Goal: Transaction & Acquisition: Download file/media

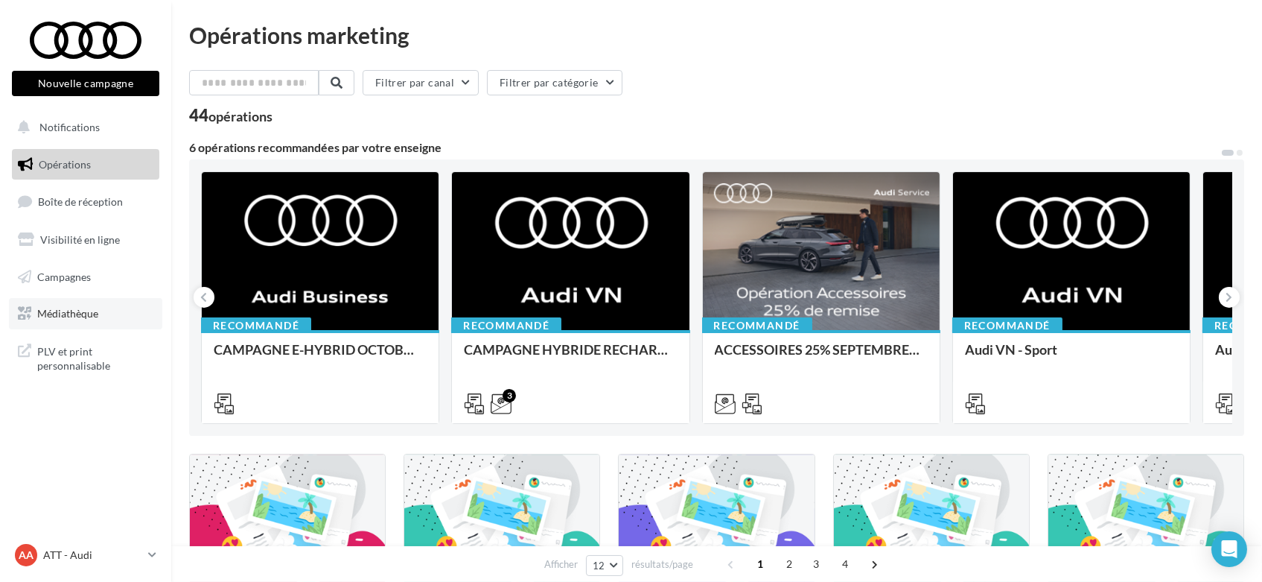
click at [74, 317] on span "Médiathèque" at bounding box center [67, 313] width 61 height 13
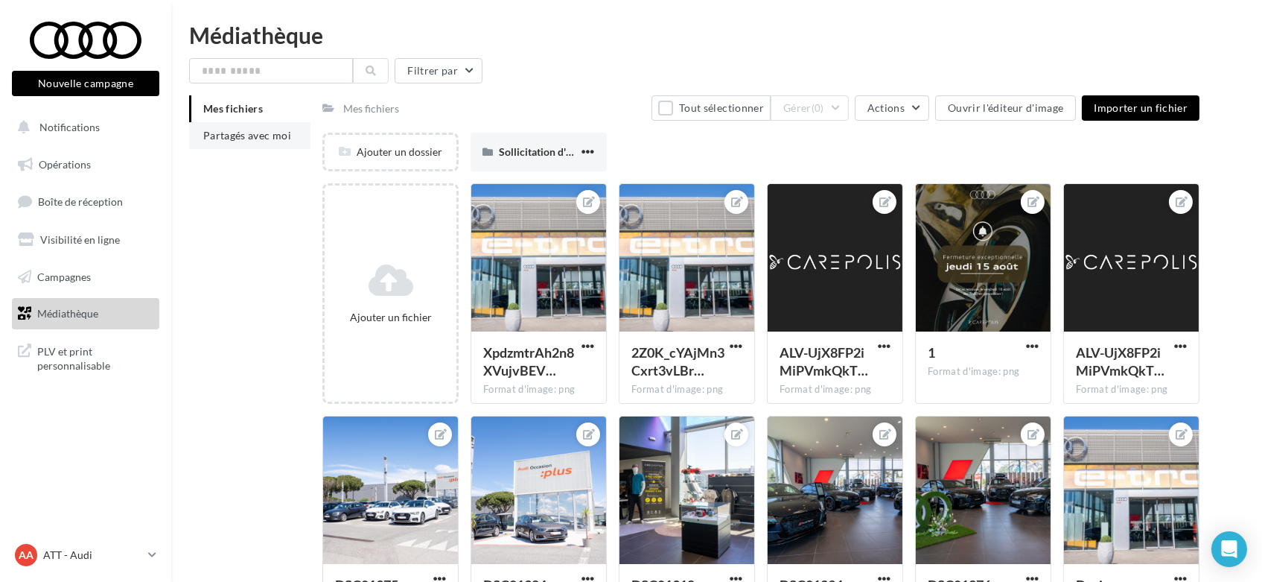
click at [278, 126] on li "Partagés avec moi" at bounding box center [249, 135] width 121 height 27
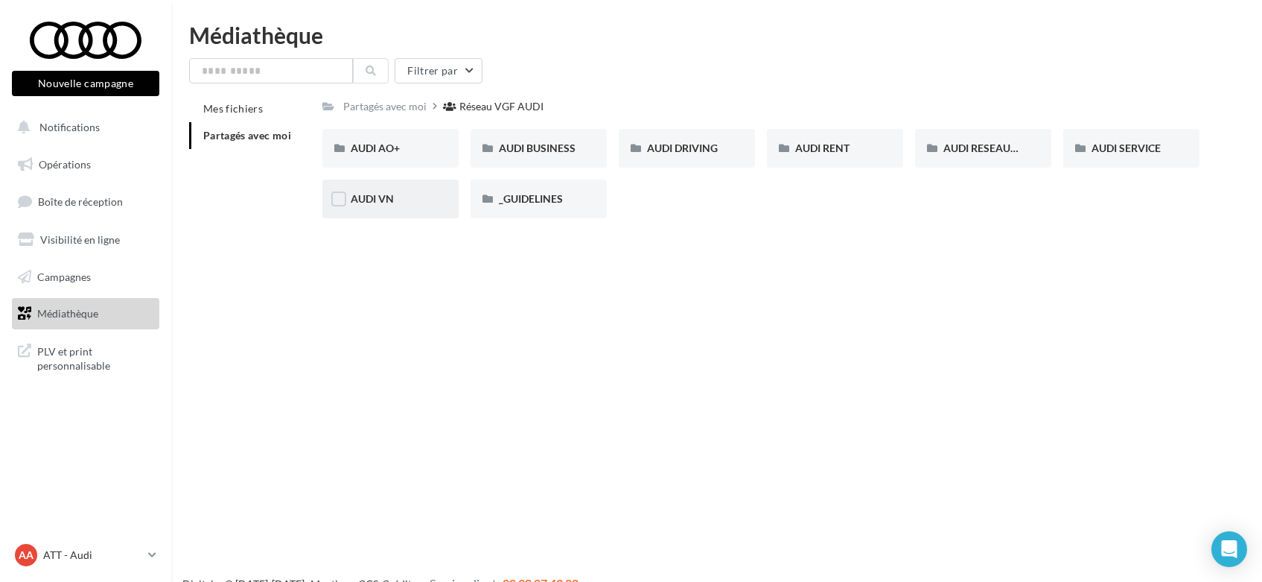
click at [394, 197] on div "AUDI VN" at bounding box center [391, 198] width 80 height 15
click at [401, 157] on div "AUDI VN AUDI Q2" at bounding box center [390, 148] width 136 height 39
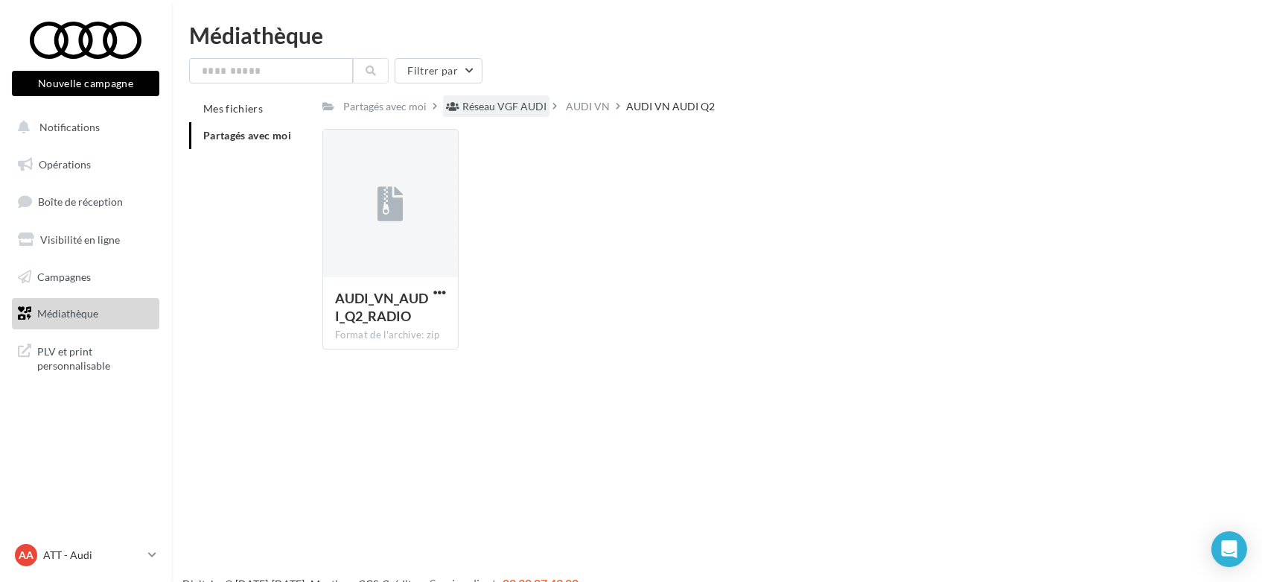
click at [500, 107] on div "Réseau VGF AUDI" at bounding box center [505, 106] width 84 height 15
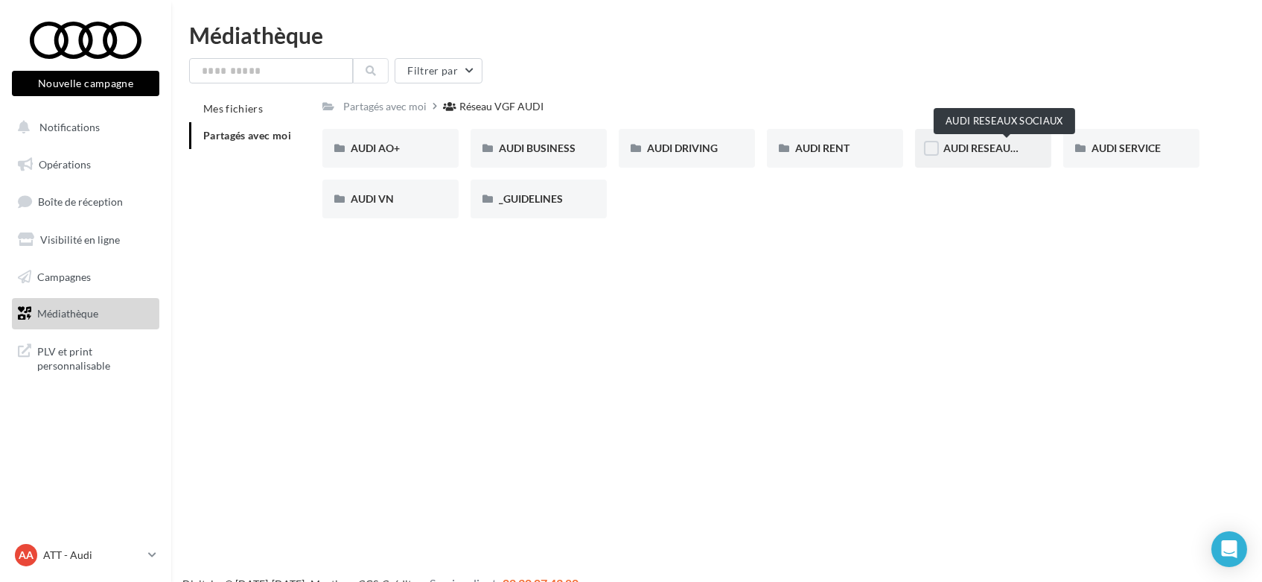
click at [998, 150] on span "AUDI RESEAUX SOCIAUX" at bounding box center [1005, 148] width 123 height 13
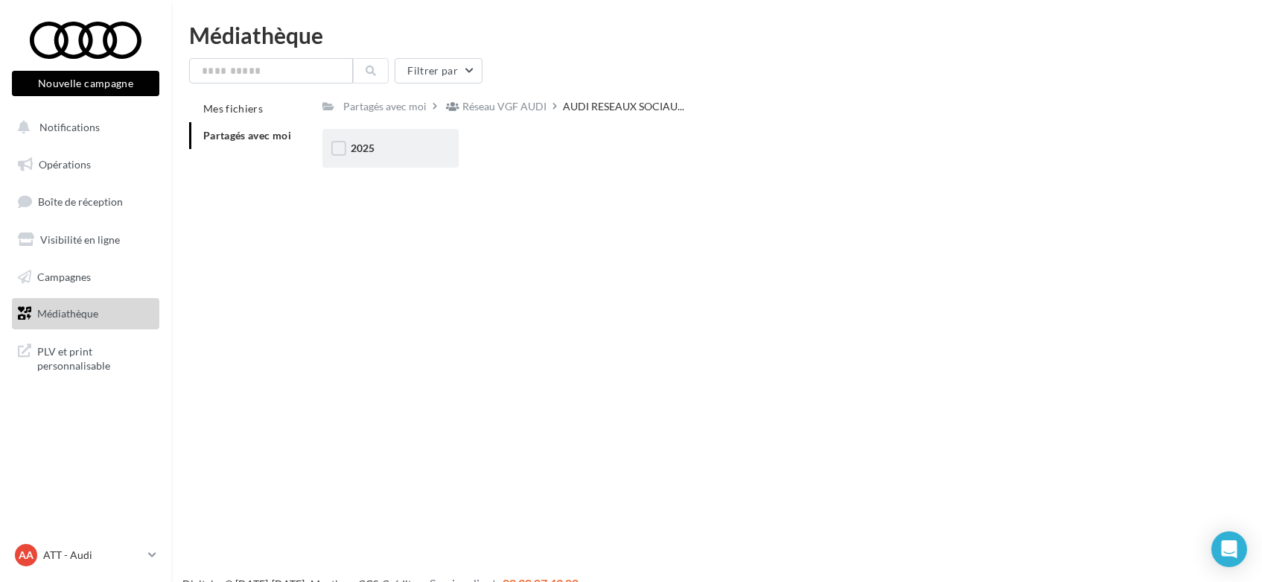
click at [413, 156] on div "2025" at bounding box center [391, 148] width 80 height 15
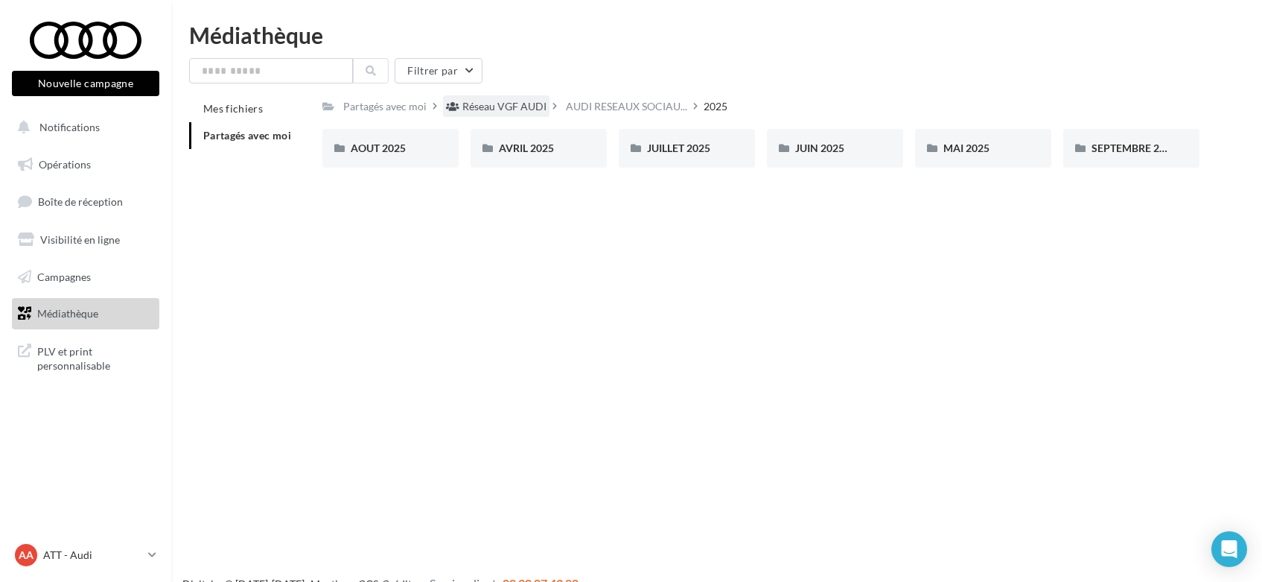
click at [527, 112] on div "Réseau VGF AUDI" at bounding box center [505, 106] width 84 height 15
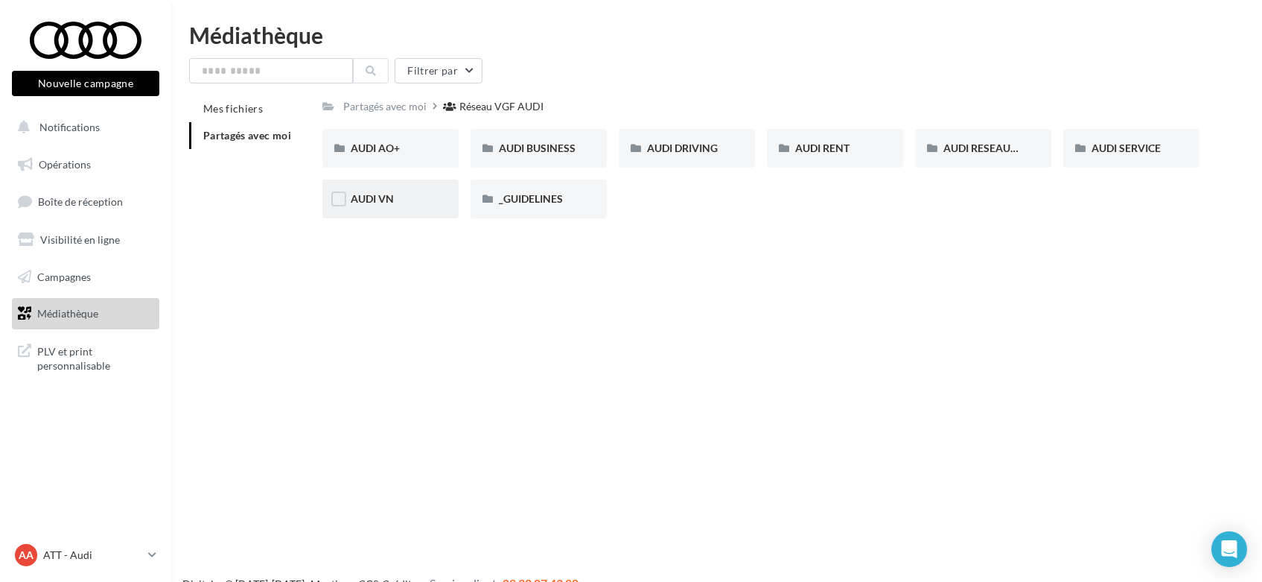
click at [394, 196] on div "AUDI VN" at bounding box center [391, 198] width 80 height 15
click at [499, 204] on span "AUDI VN_Q6 e-tron" at bounding box center [545, 198] width 93 height 13
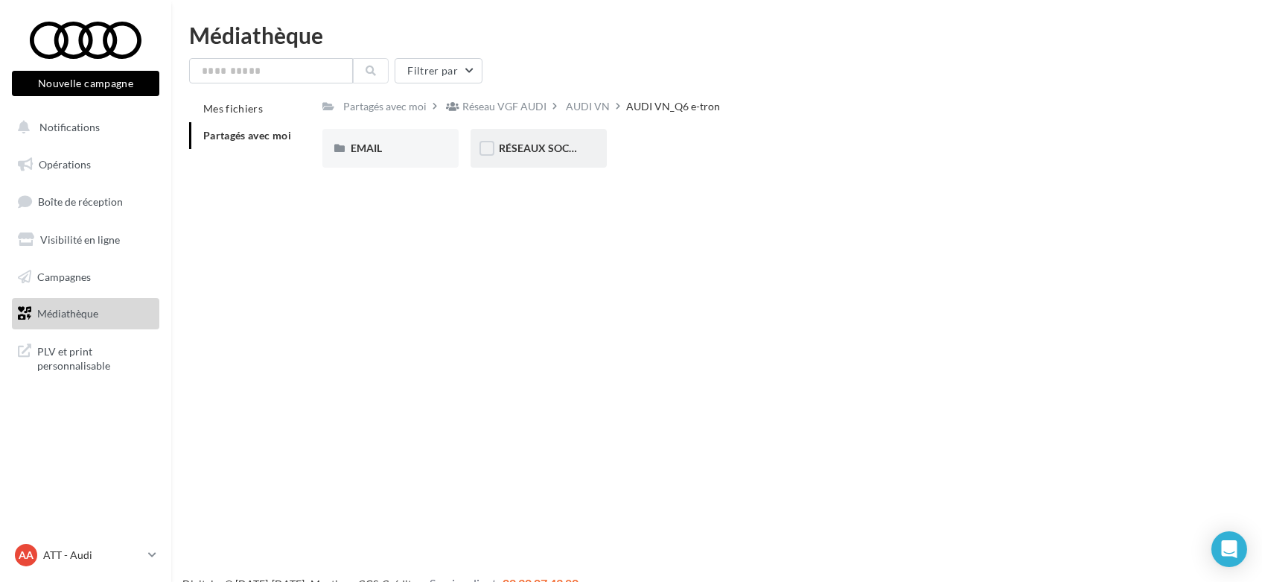
click at [500, 155] on div "RÉSEAUX SOCIAUX" at bounding box center [539, 148] width 80 height 15
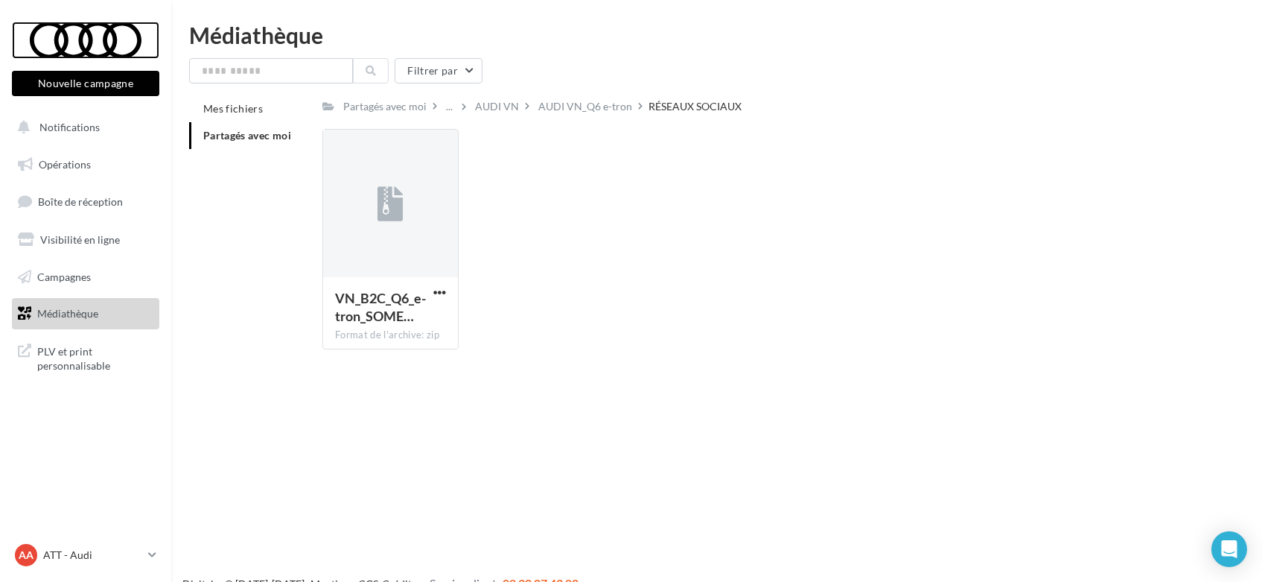
click at [74, 47] on div at bounding box center [85, 40] width 119 height 37
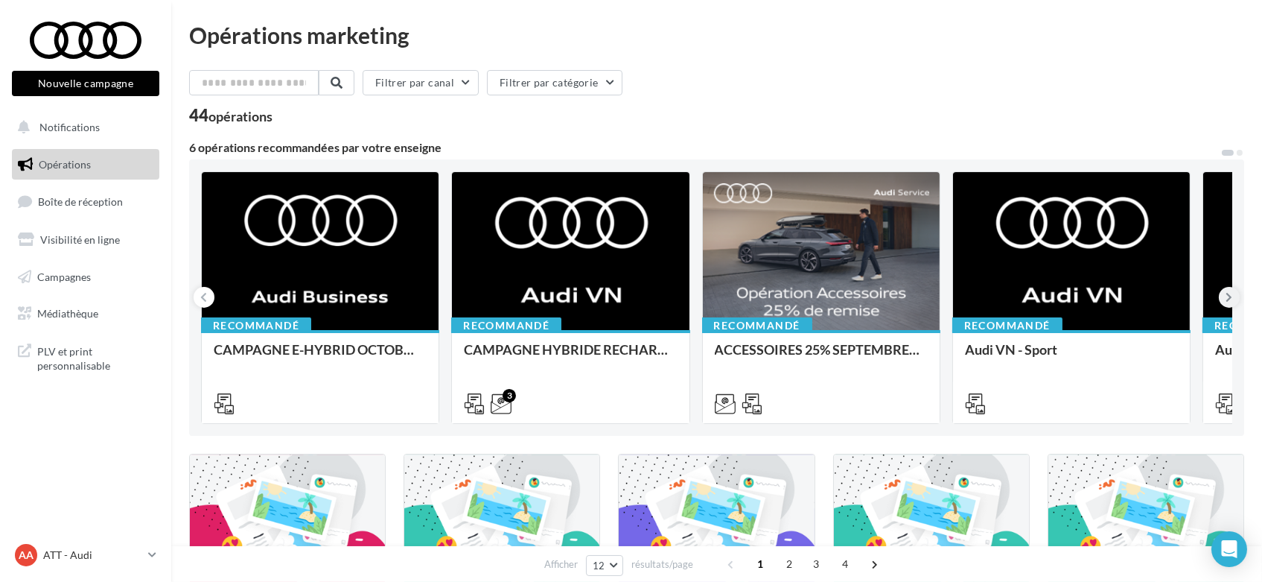
click at [1235, 292] on button at bounding box center [1229, 297] width 21 height 21
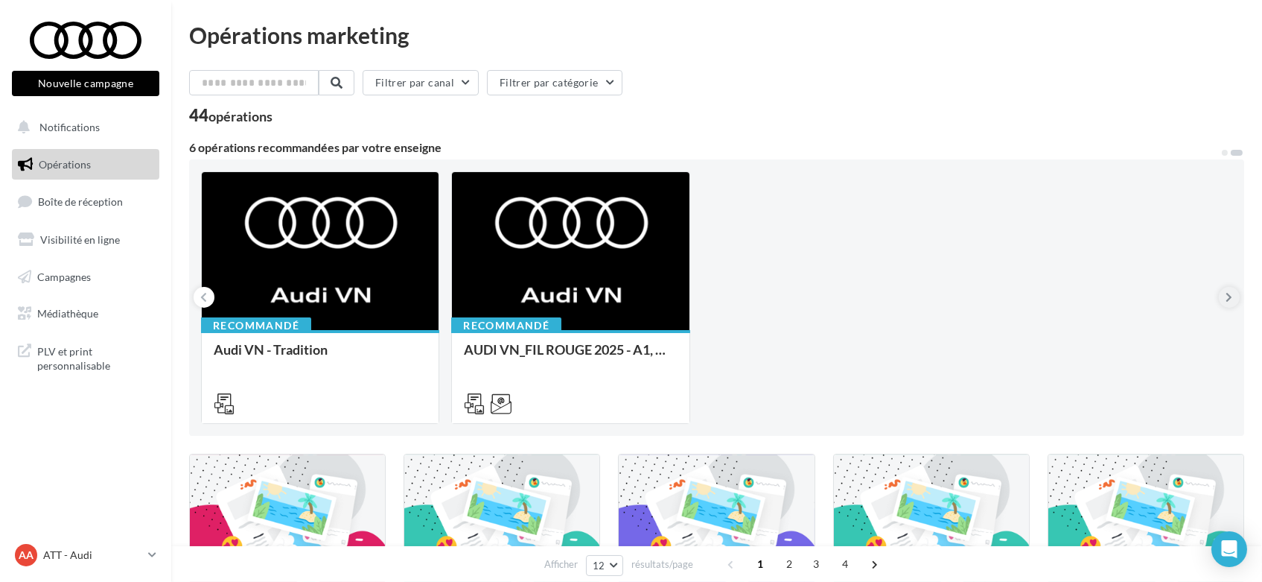
click at [1227, 303] on icon at bounding box center [1230, 297] width 7 height 15
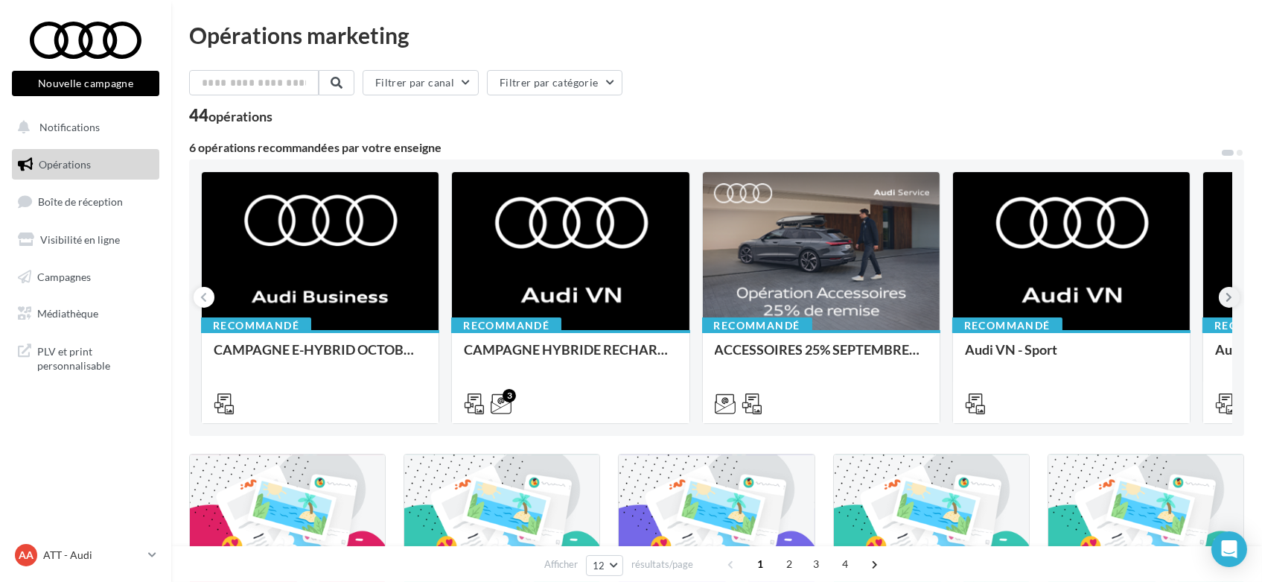
click at [1227, 303] on icon at bounding box center [1230, 297] width 7 height 15
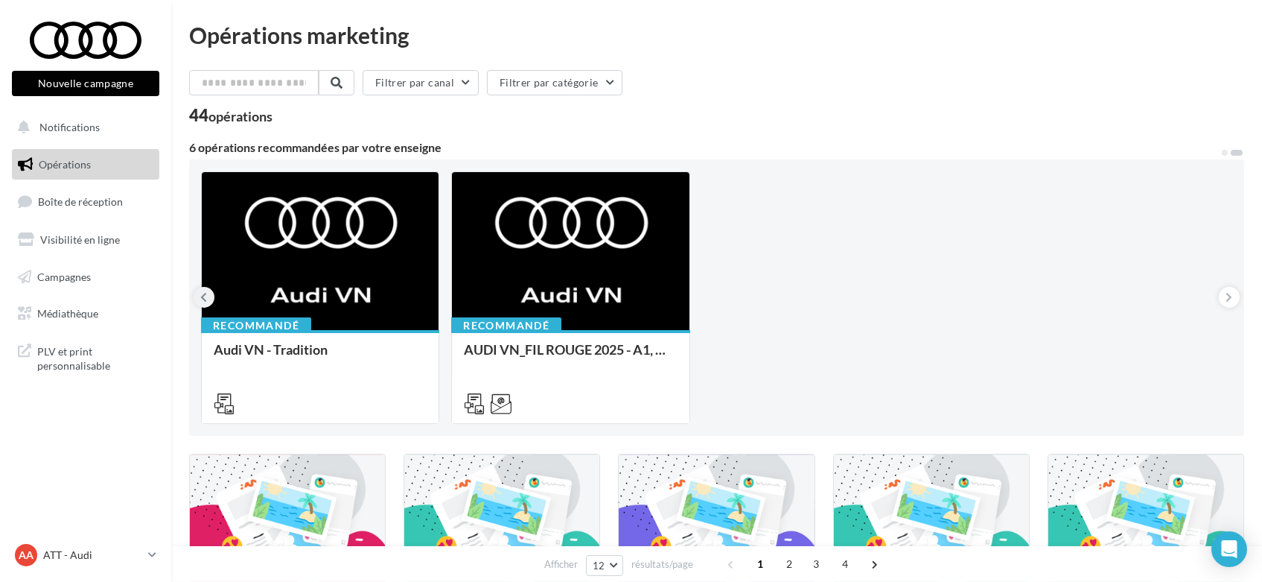
click at [199, 297] on button at bounding box center [204, 297] width 21 height 21
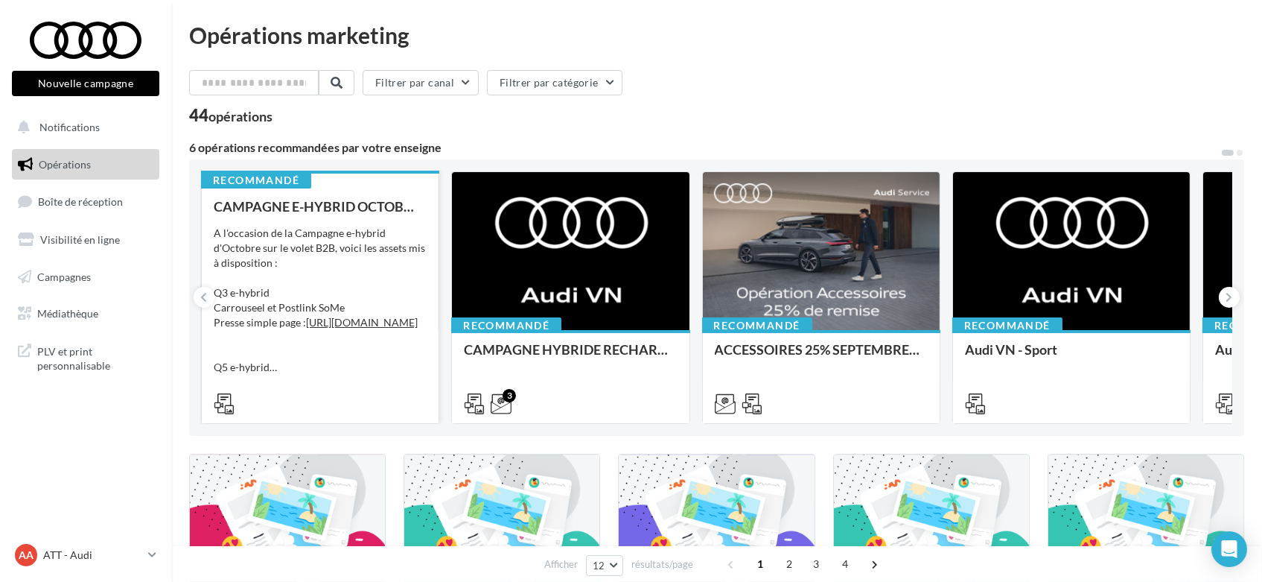
click at [372, 343] on div "A l'occasion de la Campagne e-hybrid d'Octobre sur le volet B2B, voici les asse…" at bounding box center [320, 300] width 213 height 149
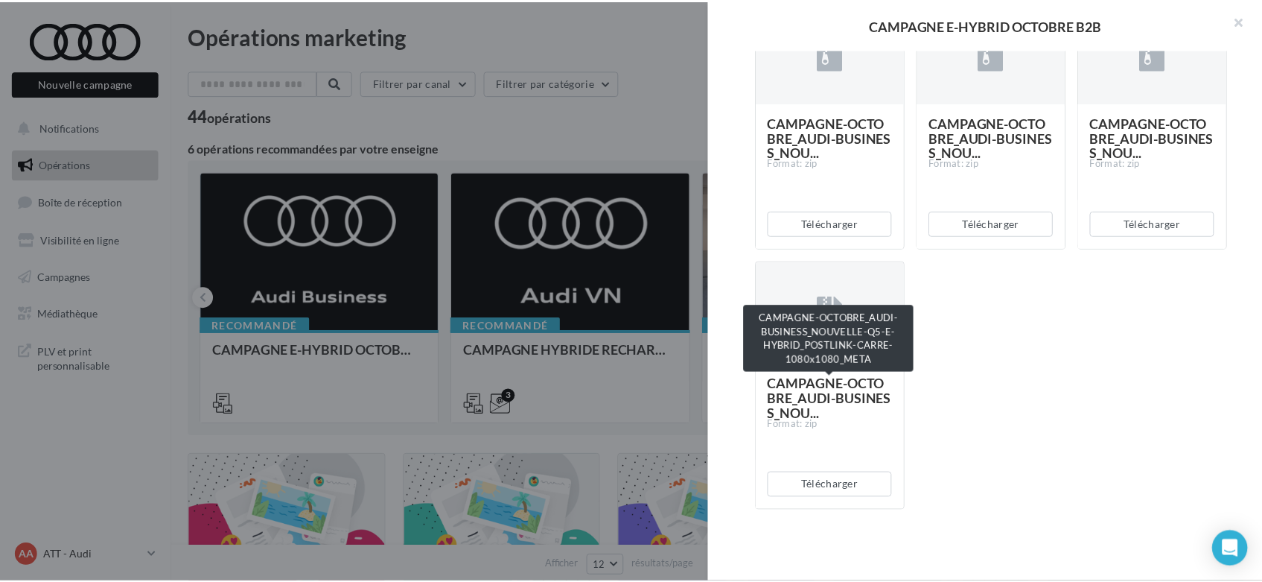
scroll to position [1563, 0]
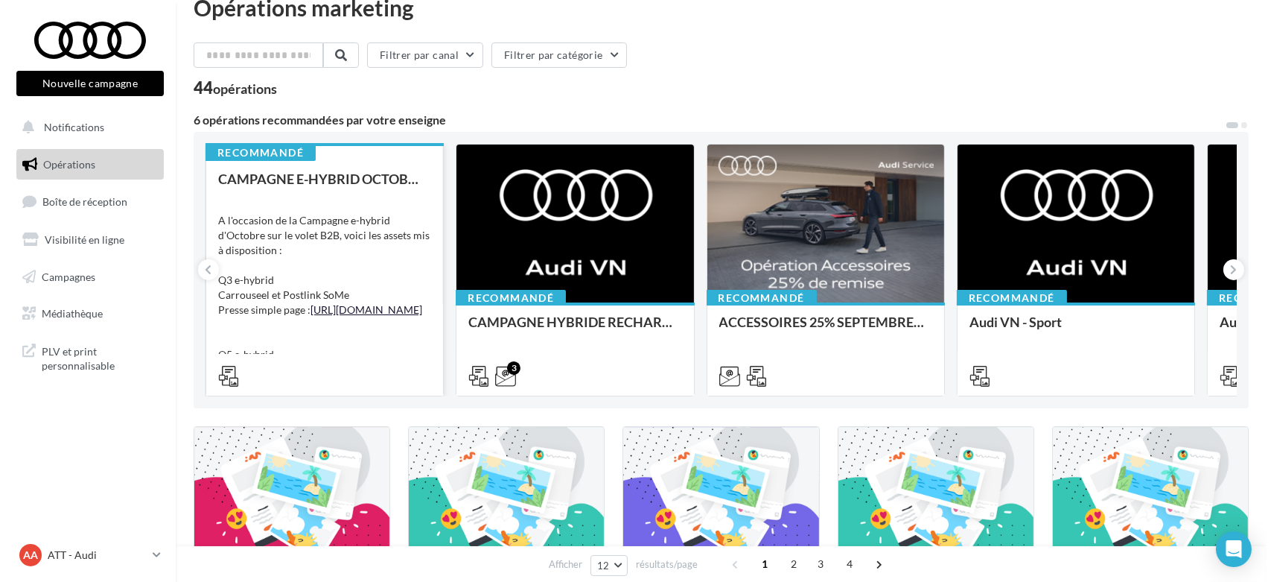
scroll to position [0, 0]
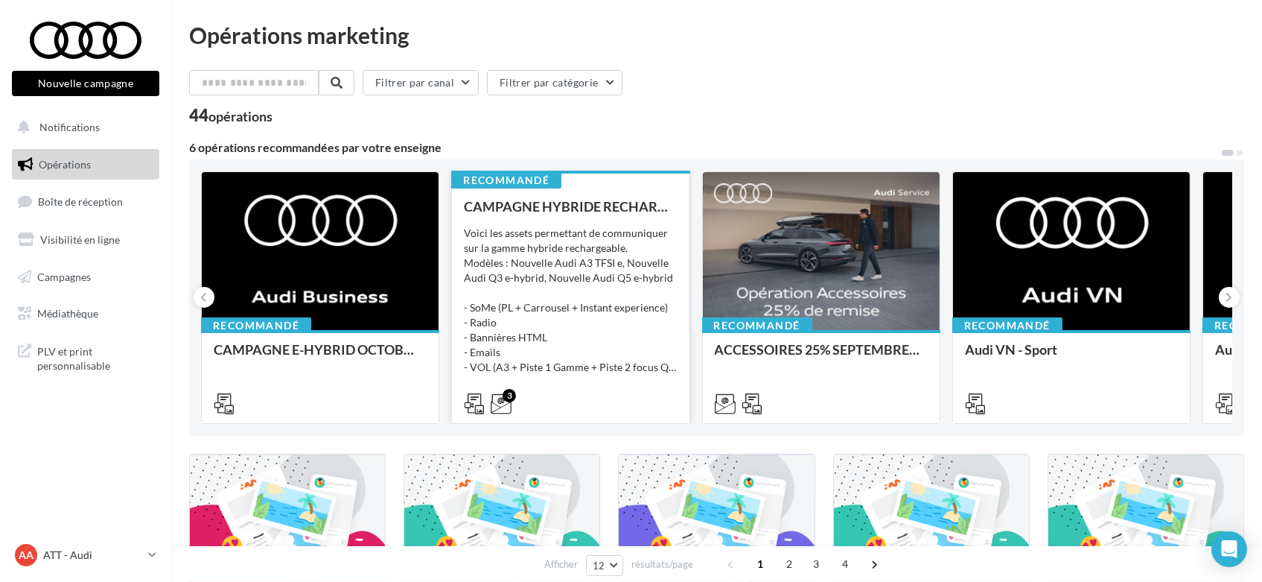
click at [581, 326] on div "Voici les assets permettant de communiquer sur la gamme hybride rechargeable. M…" at bounding box center [570, 300] width 213 height 149
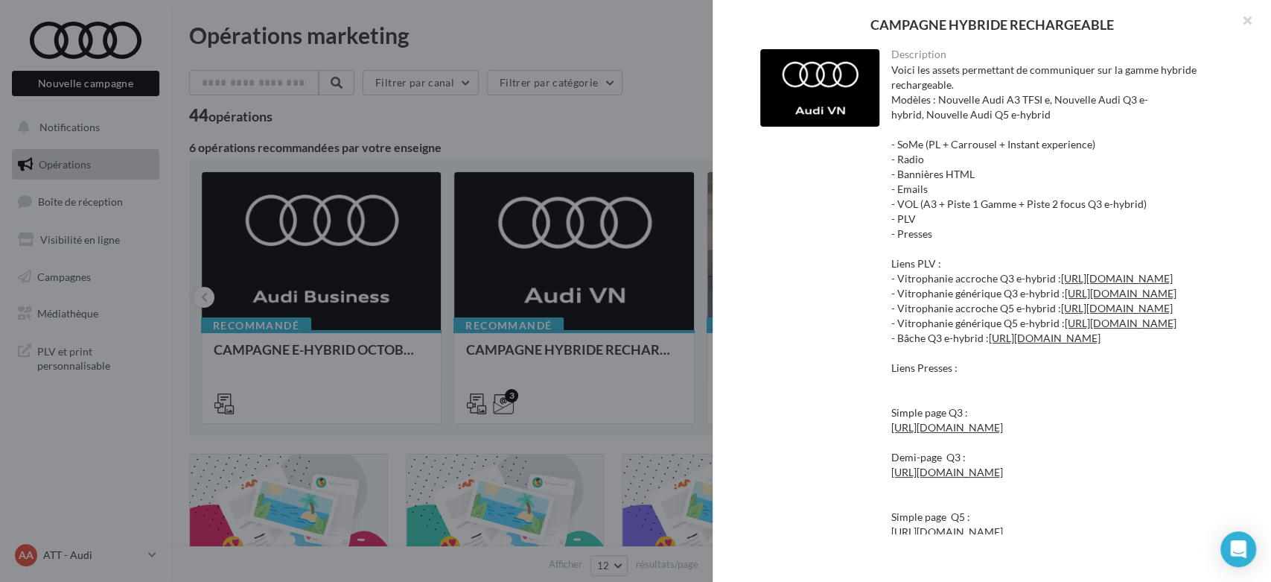
scroll to position [83, 0]
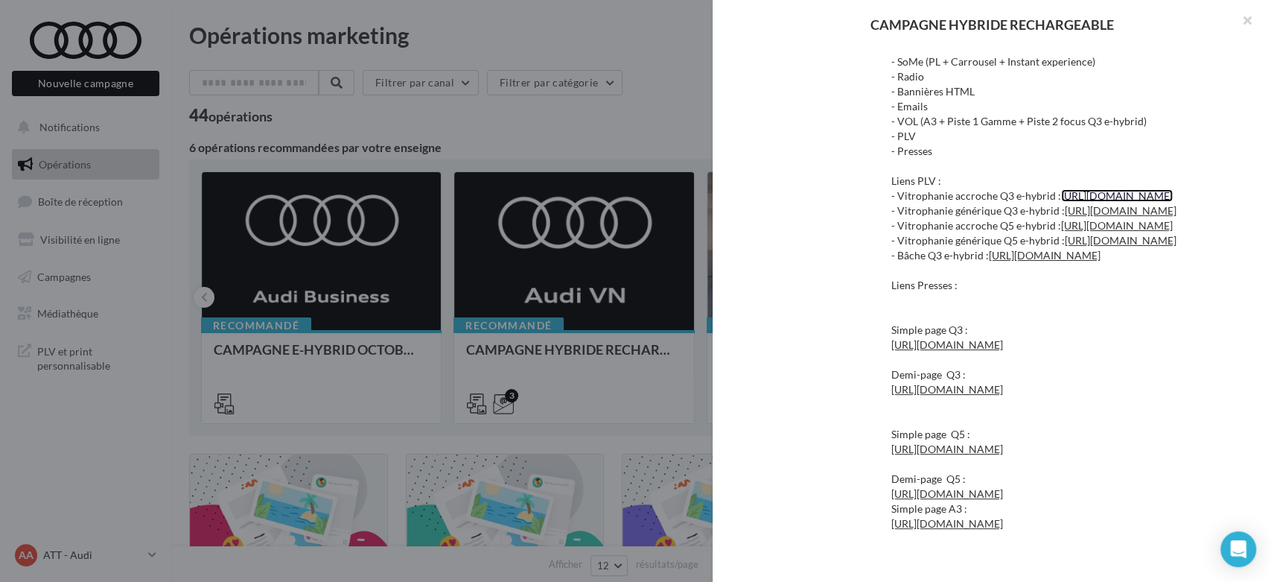
click at [1081, 202] on link "[URL][DOMAIN_NAME]" at bounding box center [1117, 195] width 112 height 13
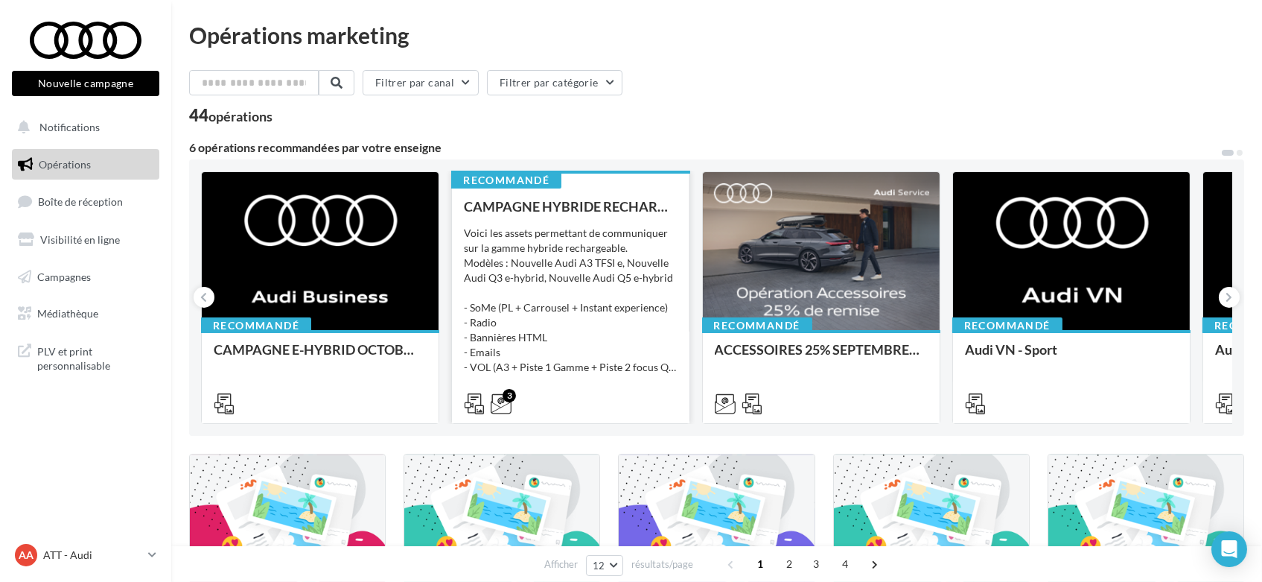
click at [559, 328] on div "Voici les assets permettant de communiquer sur la gamme hybride rechargeable. M…" at bounding box center [570, 300] width 213 height 149
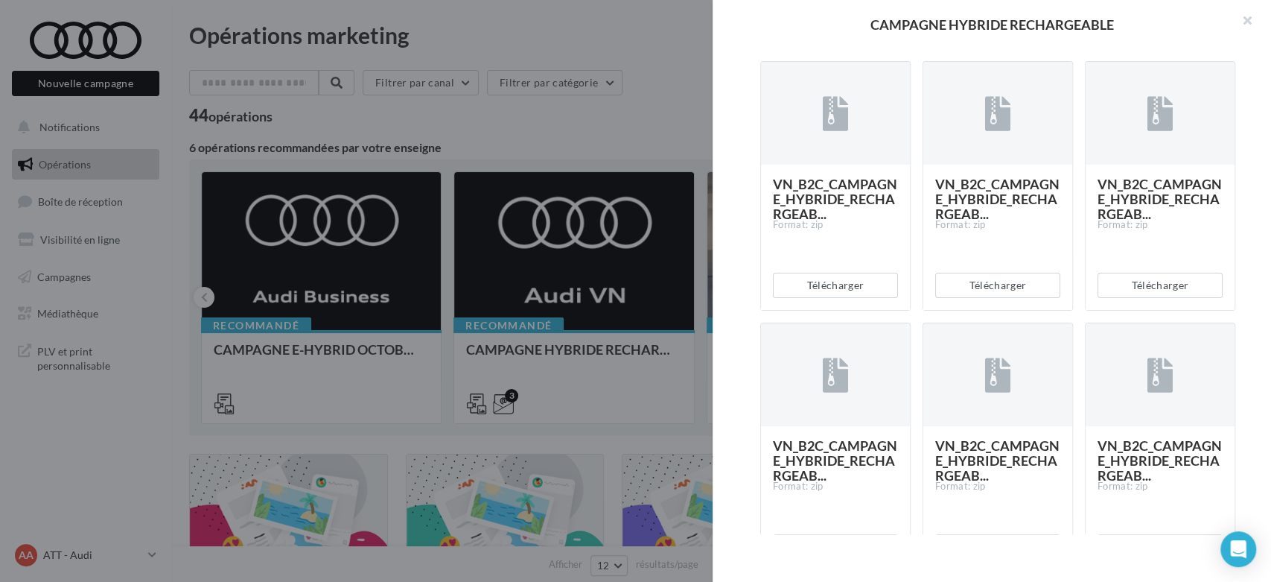
scroll to position [3921, 0]
click at [847, 38] on button "Télécharger" at bounding box center [835, 25] width 125 height 25
click at [989, 38] on button "Télécharger" at bounding box center [997, 25] width 125 height 25
click at [1134, 38] on button "Télécharger" at bounding box center [1160, 25] width 125 height 25
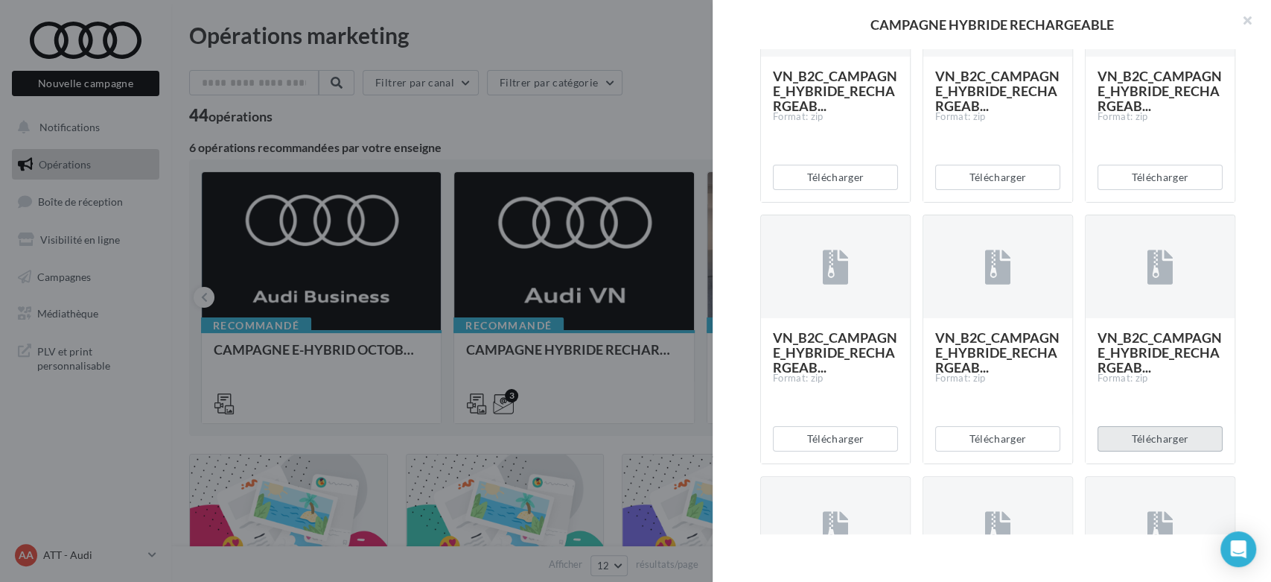
scroll to position [3673, 0]
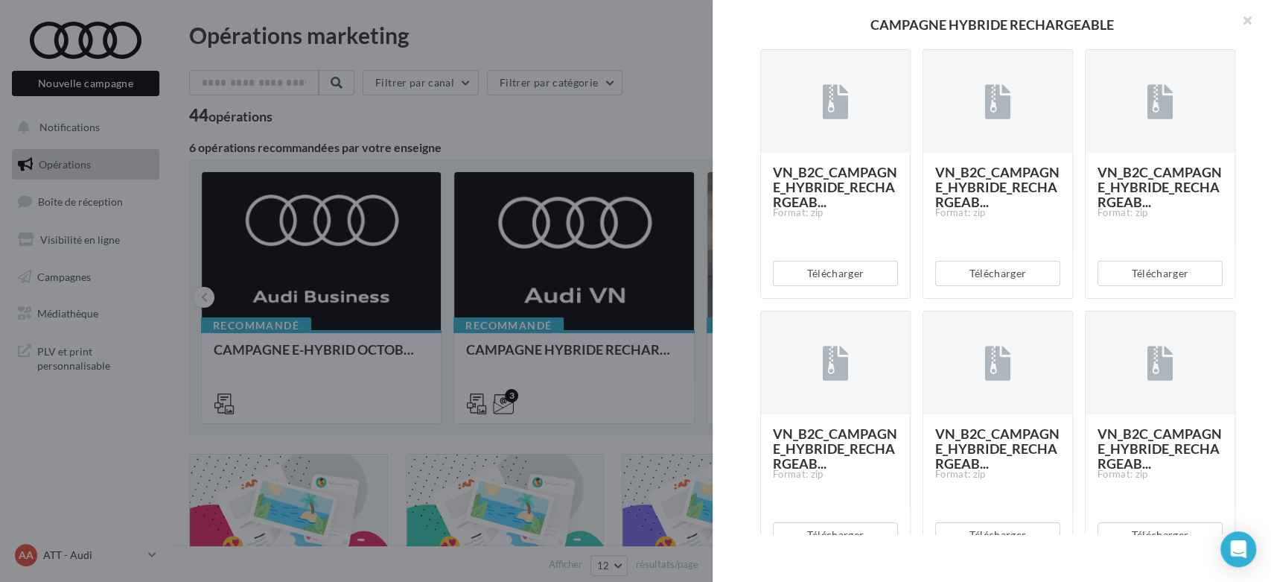
click at [844, 25] on button "Télécharger" at bounding box center [835, 11] width 125 height 25
click at [976, 25] on button "Télécharger" at bounding box center [997, 11] width 125 height 25
click at [1119, 25] on button "Télécharger" at bounding box center [1160, 11] width 125 height 25
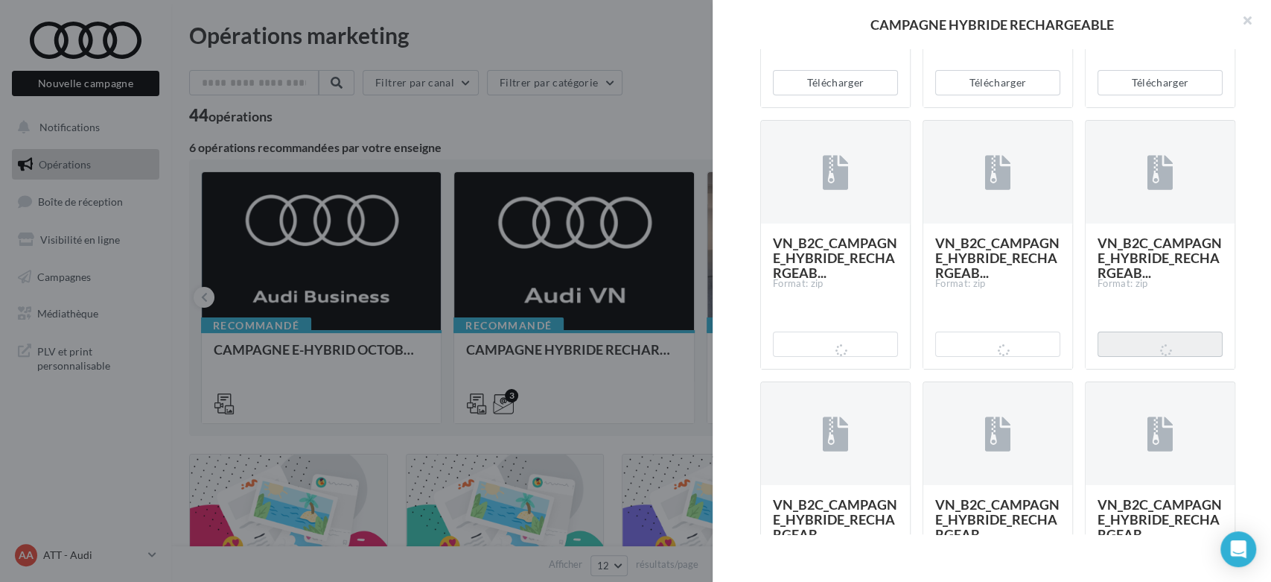
scroll to position [3259, 0]
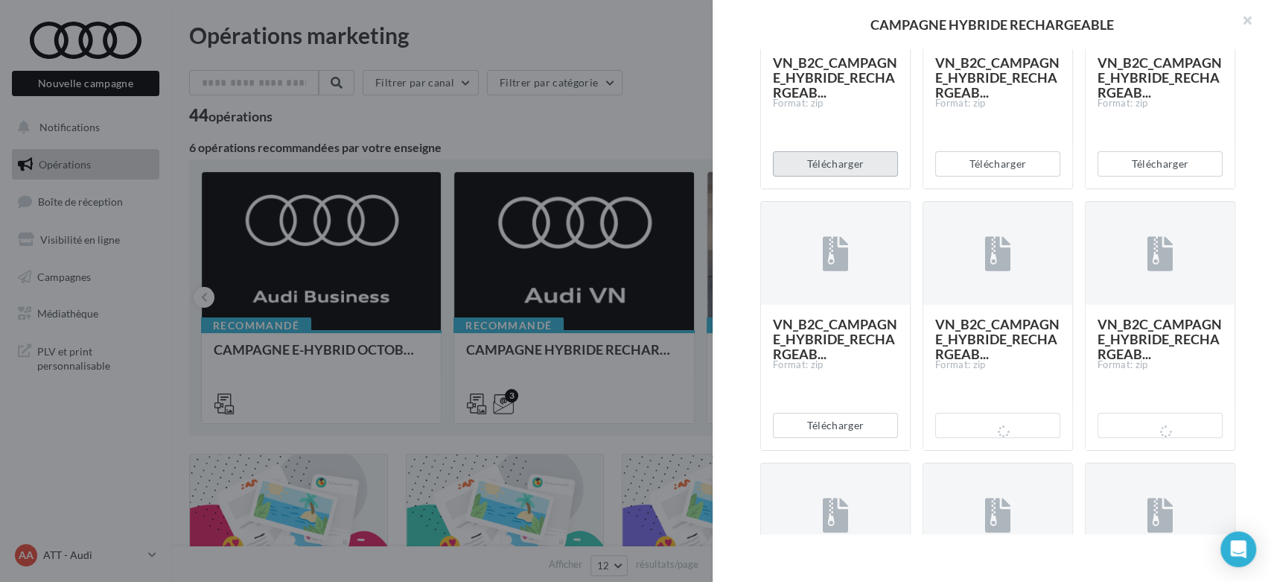
click at [856, 177] on button "Télécharger" at bounding box center [835, 163] width 125 height 25
click at [995, 177] on button "Télécharger" at bounding box center [997, 163] width 125 height 25
click at [1150, 177] on button "Télécharger" at bounding box center [1160, 163] width 125 height 25
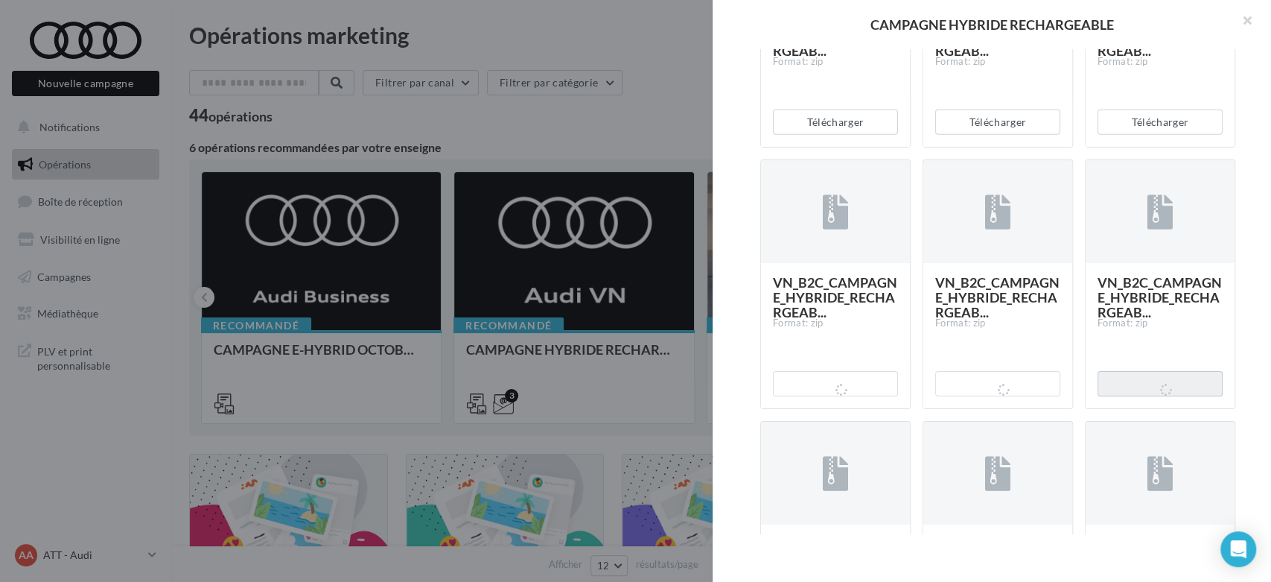
scroll to position [3010, 0]
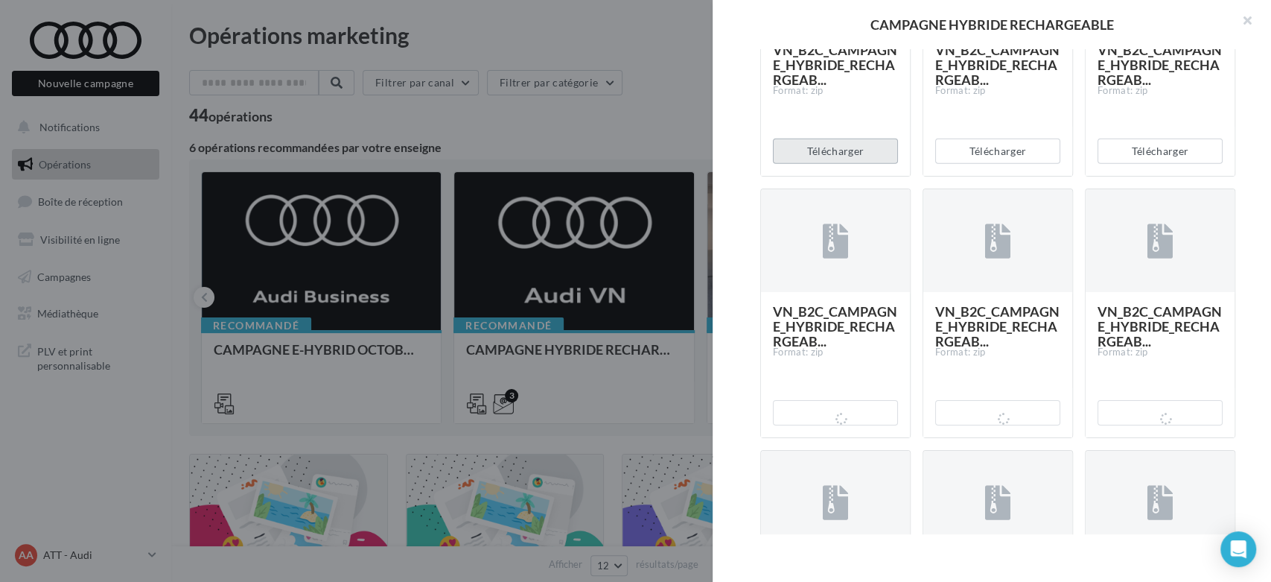
click at [844, 164] on button "Télécharger" at bounding box center [835, 151] width 125 height 25
click at [983, 164] on button "Télécharger" at bounding box center [997, 151] width 125 height 25
click at [1138, 164] on button "Télécharger" at bounding box center [1160, 151] width 125 height 25
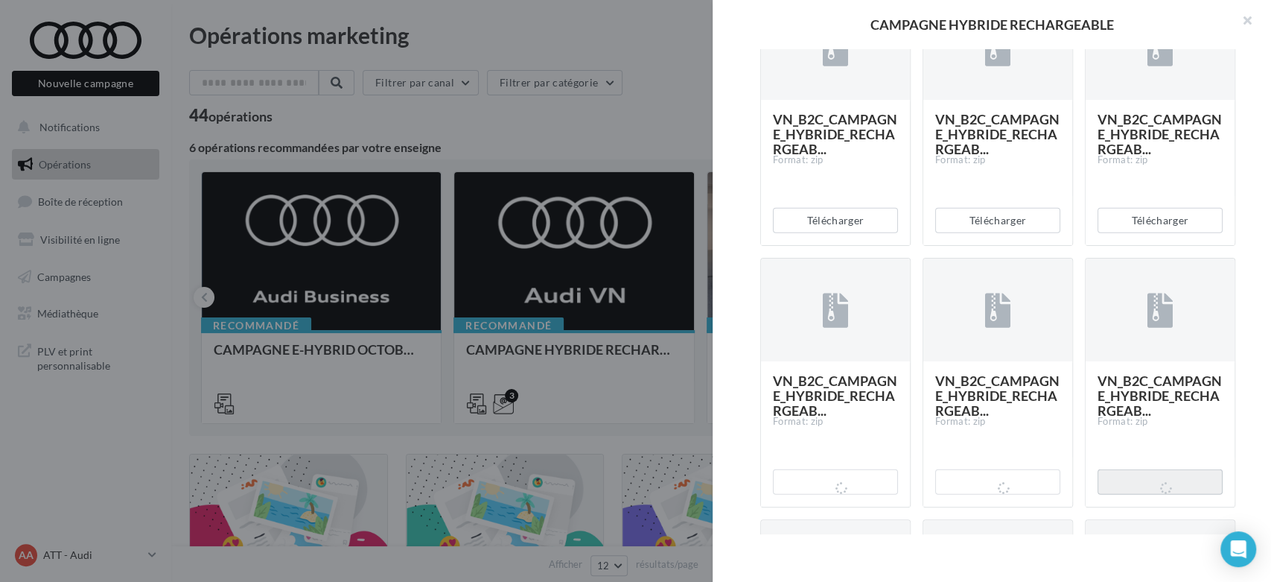
scroll to position [2762, 0]
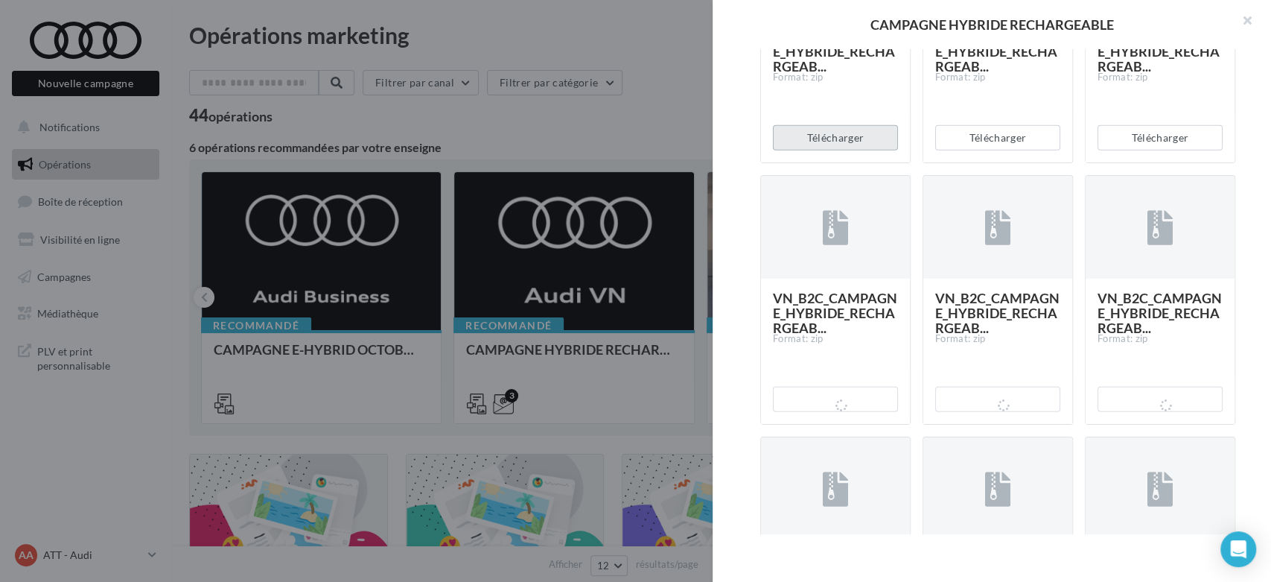
click at [845, 150] on button "Télécharger" at bounding box center [835, 137] width 125 height 25
click at [967, 150] on button "Télécharger" at bounding box center [997, 137] width 125 height 25
click at [1118, 150] on button "Télécharger" at bounding box center [1160, 137] width 125 height 25
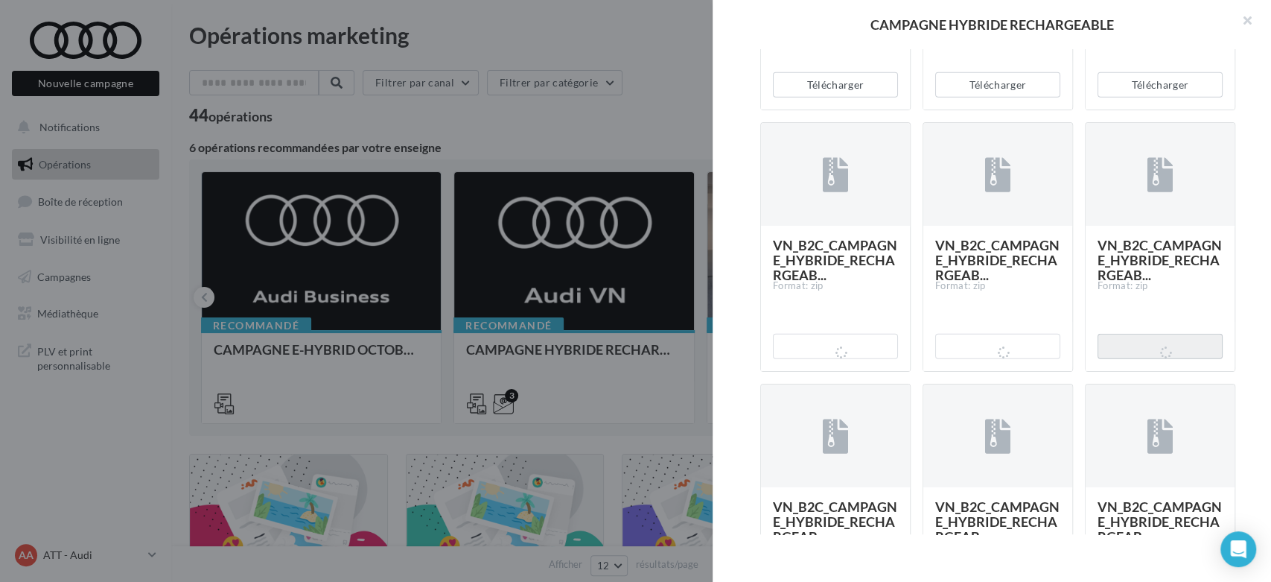
scroll to position [2514, 0]
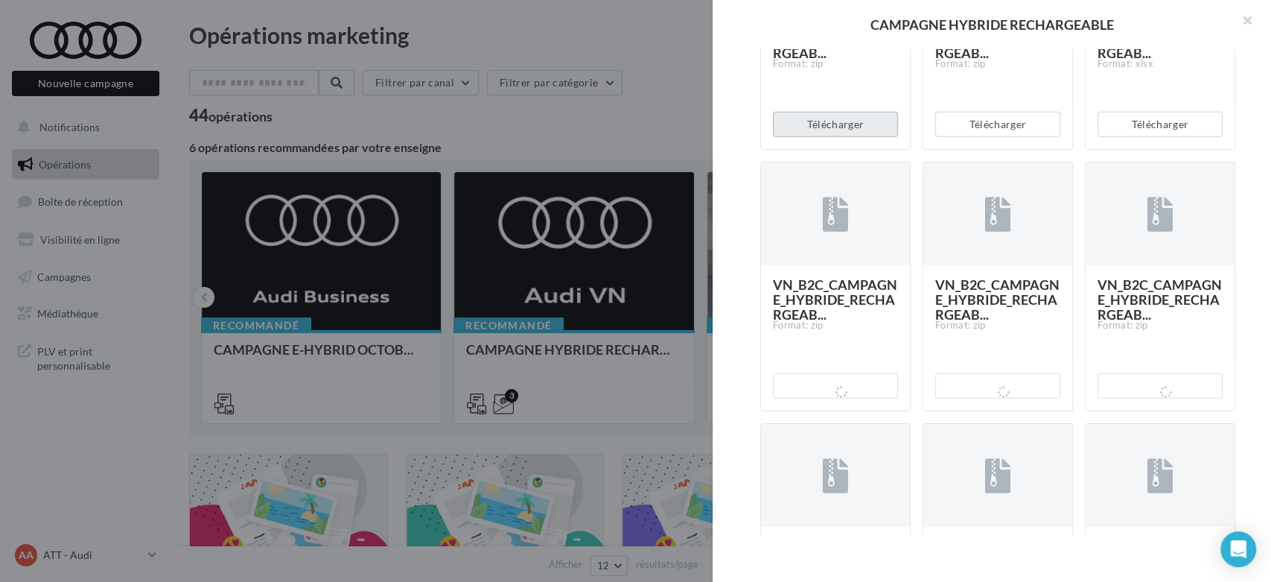
click at [847, 137] on button "Télécharger" at bounding box center [835, 124] width 125 height 25
click at [988, 137] on button "Télécharger" at bounding box center [997, 124] width 125 height 25
click at [1119, 137] on button "Télécharger" at bounding box center [1160, 124] width 125 height 25
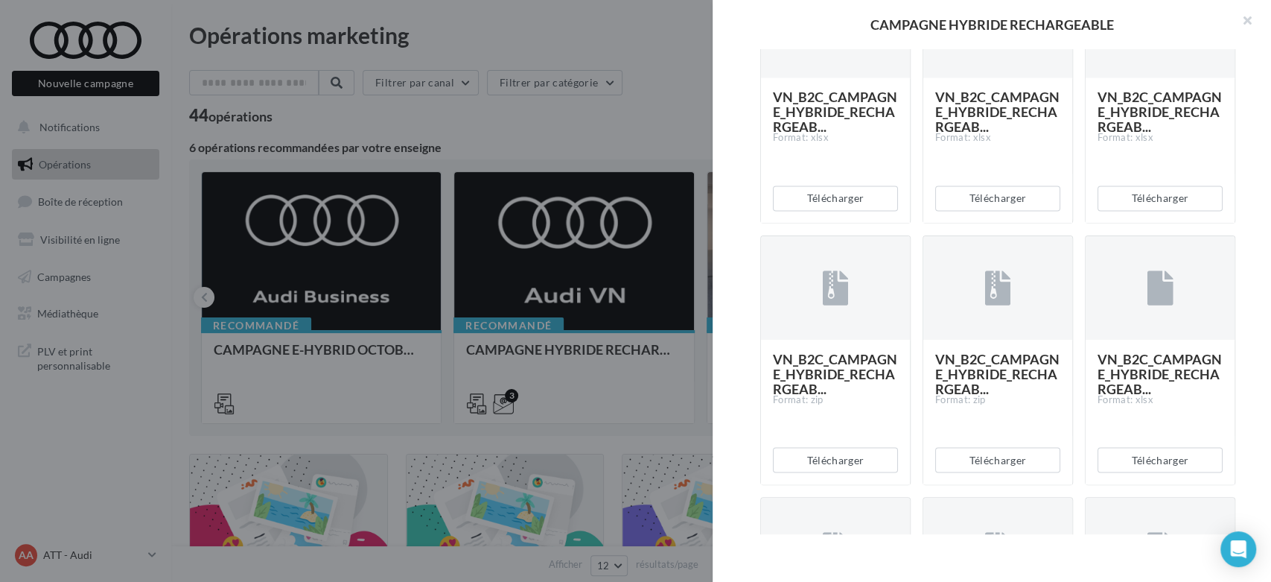
scroll to position [1604, 0]
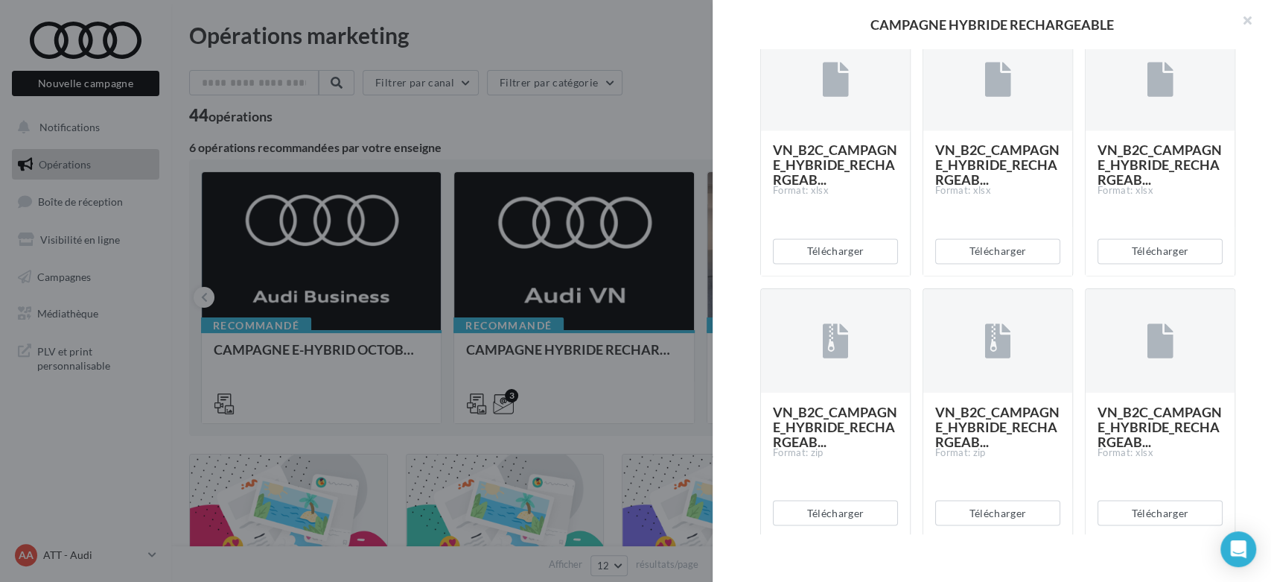
click at [1254, 237] on div "Description Voici les assets permettant de communiquer sur la gamme hybride rec…" at bounding box center [998, 291] width 570 height 485
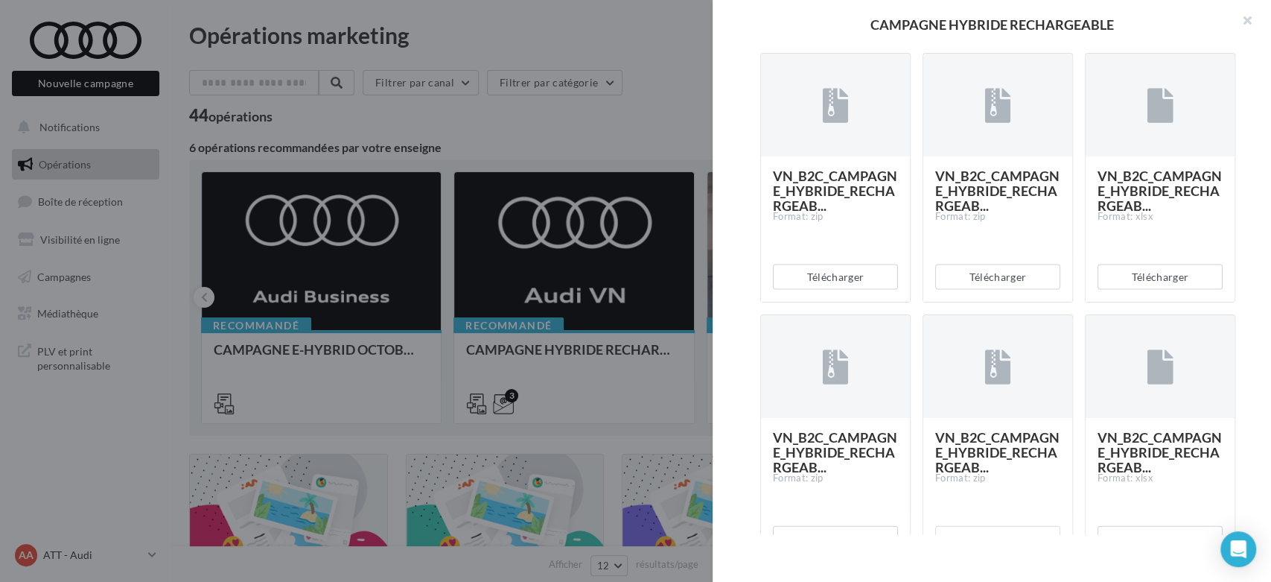
scroll to position [2266, 0]
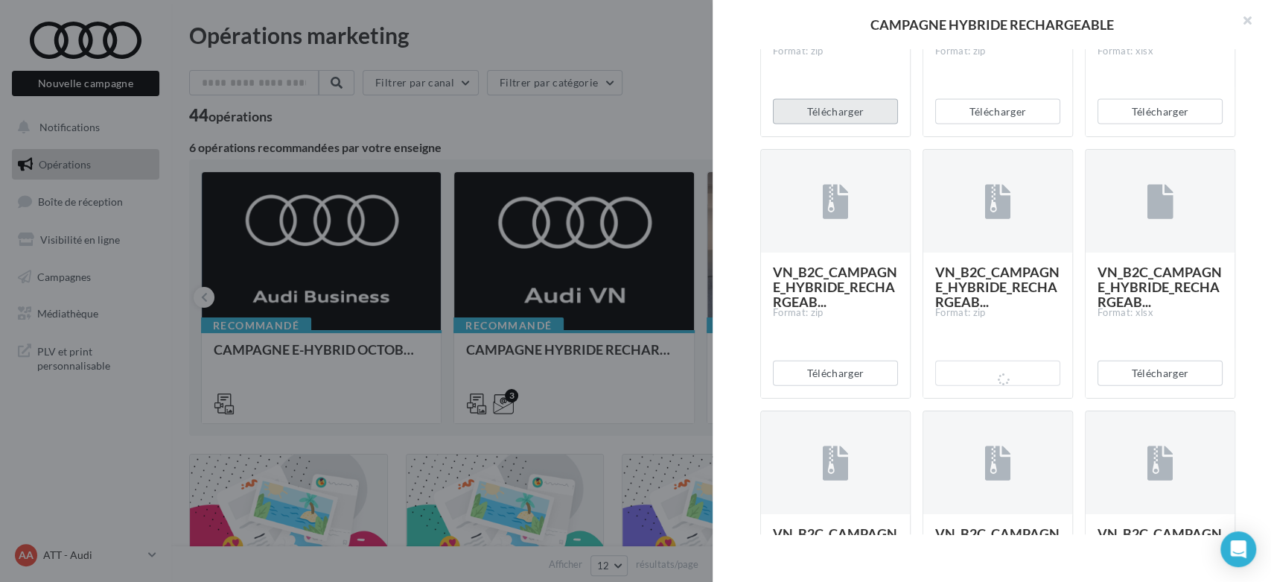
click at [863, 124] on button "Télécharger" at bounding box center [835, 111] width 125 height 25
click at [734, 264] on div "Description Voici les assets permettant de communiquer sur la gamme hybride rec…" at bounding box center [998, 291] width 570 height 485
click at [999, 124] on button "Télécharger" at bounding box center [997, 111] width 125 height 25
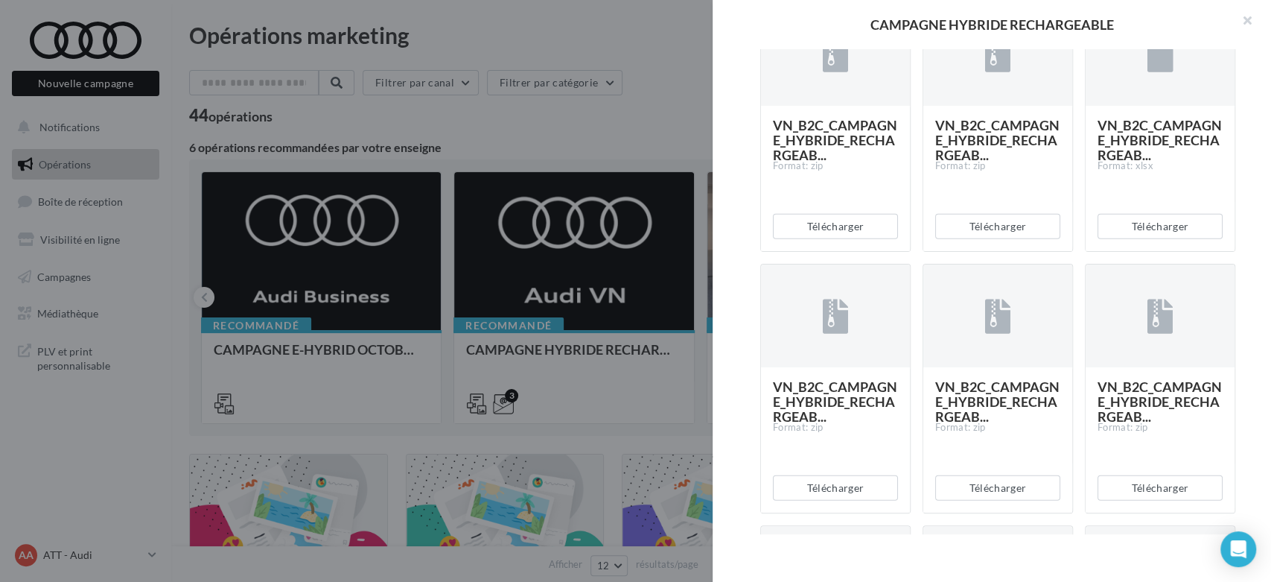
scroll to position [2431, 0]
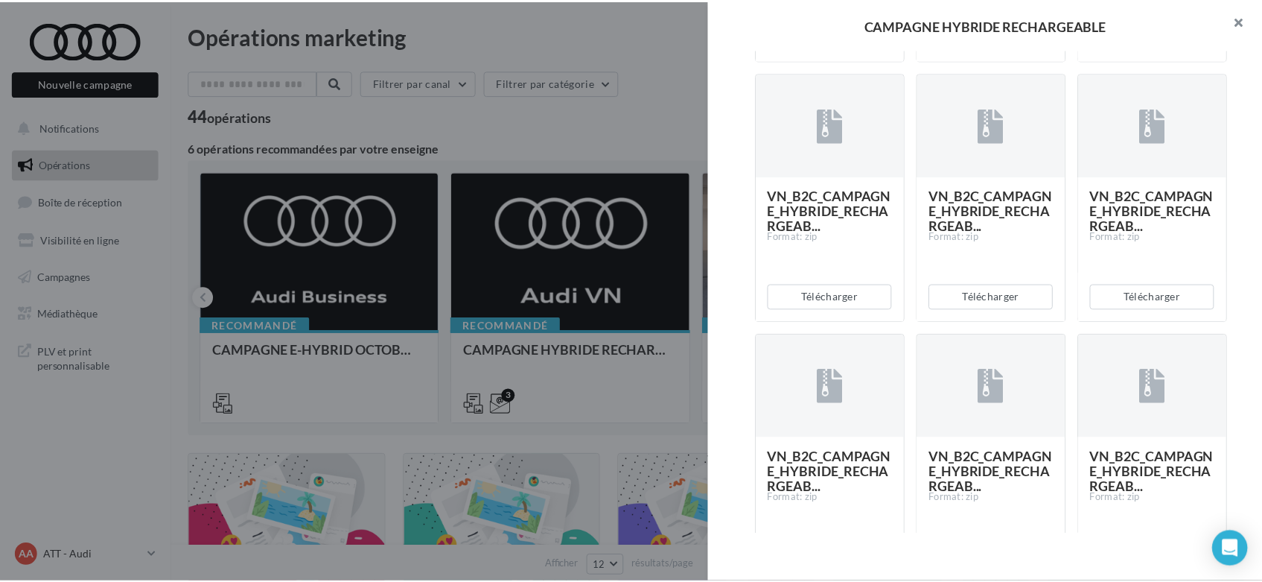
scroll to position [2928, 0]
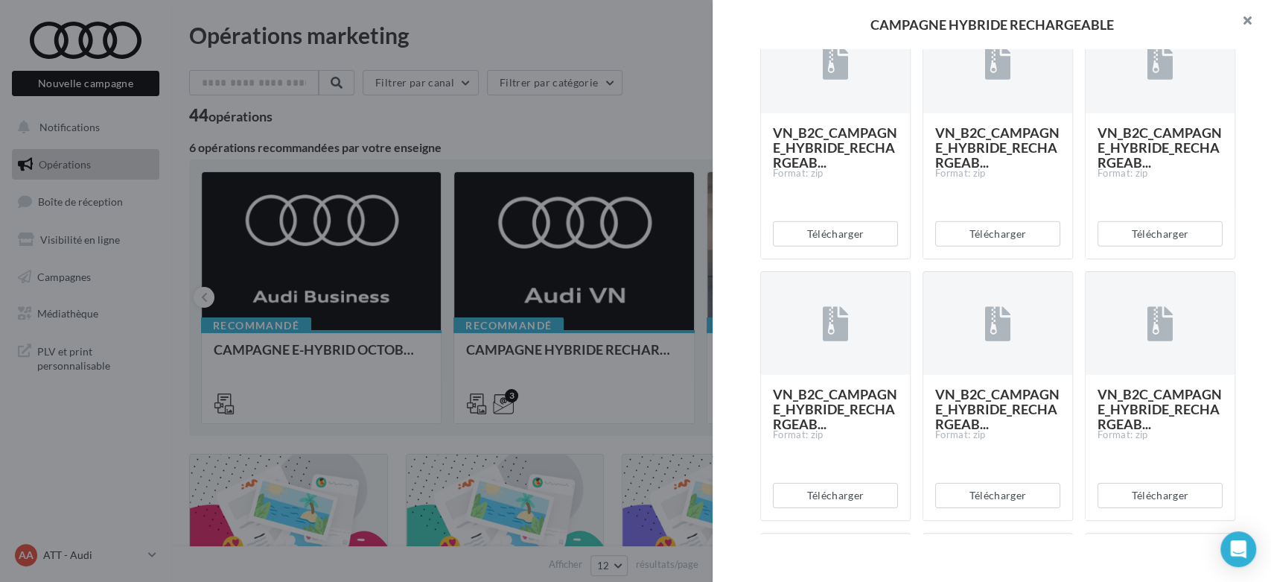
click at [1243, 19] on button "button" at bounding box center [1242, 22] width 60 height 45
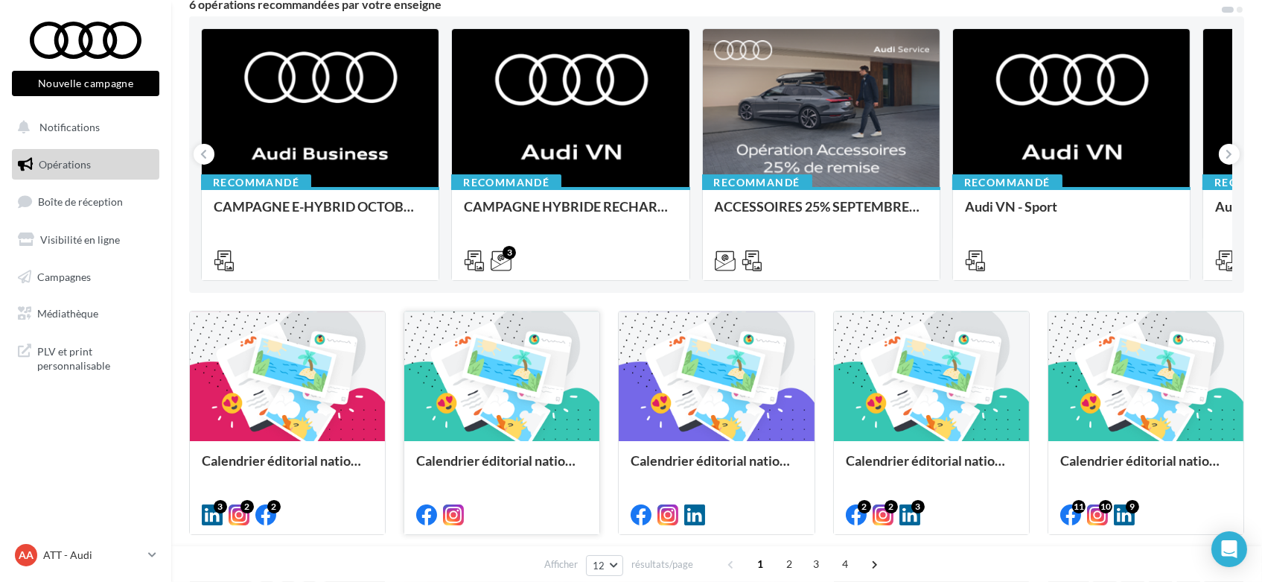
scroll to position [0, 0]
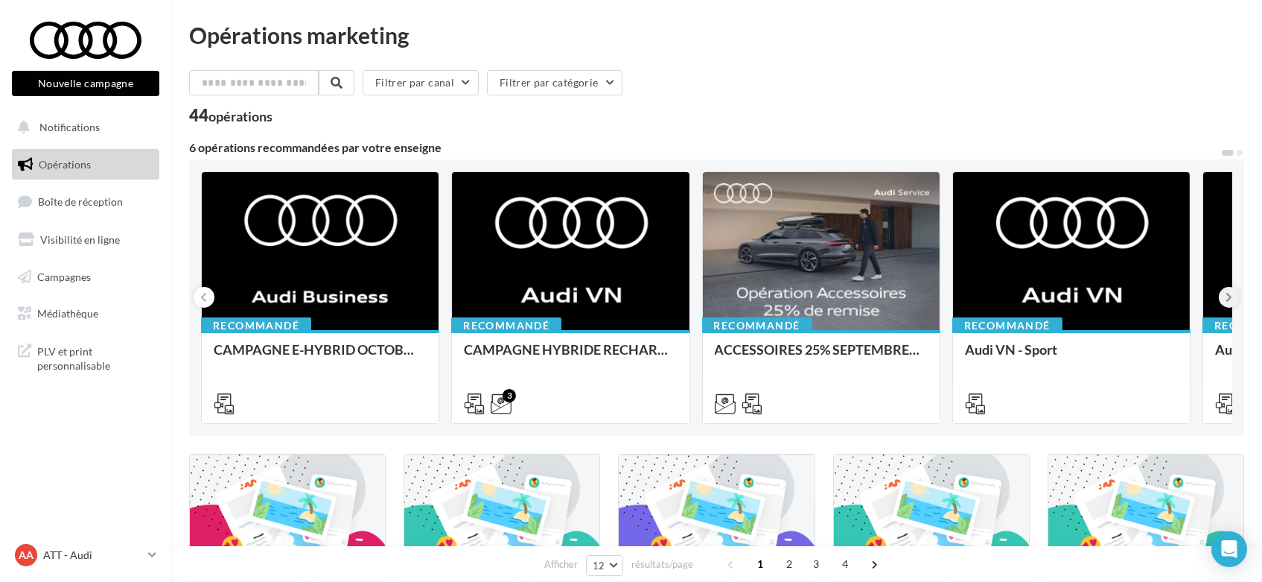
click at [1231, 296] on icon at bounding box center [1230, 297] width 7 height 15
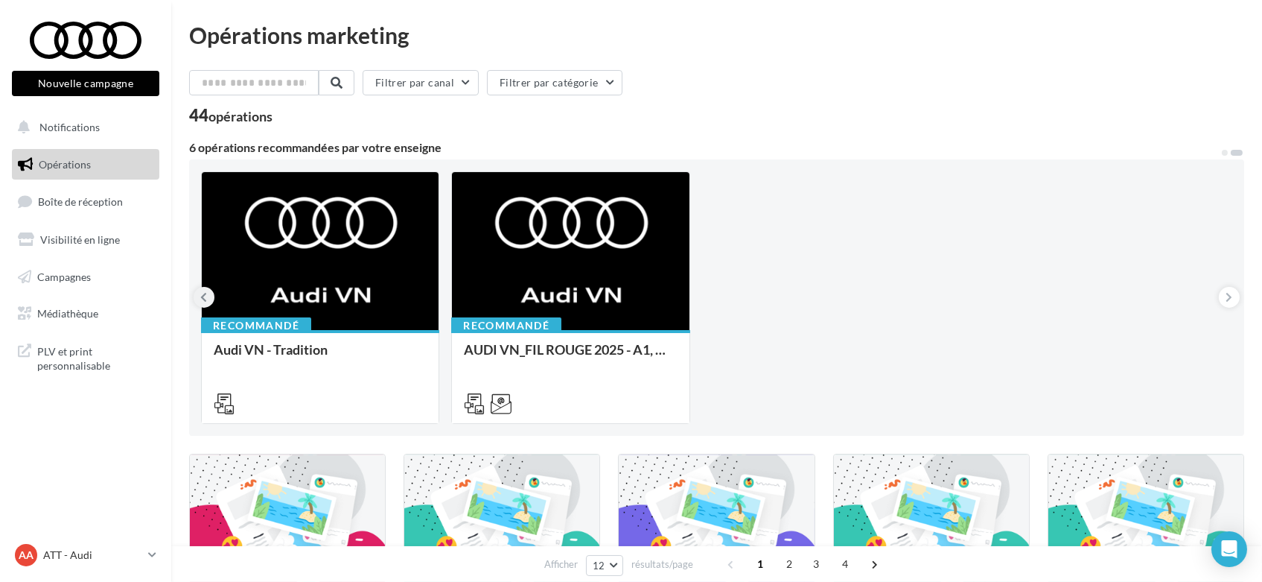
click at [205, 296] on icon at bounding box center [204, 297] width 7 height 15
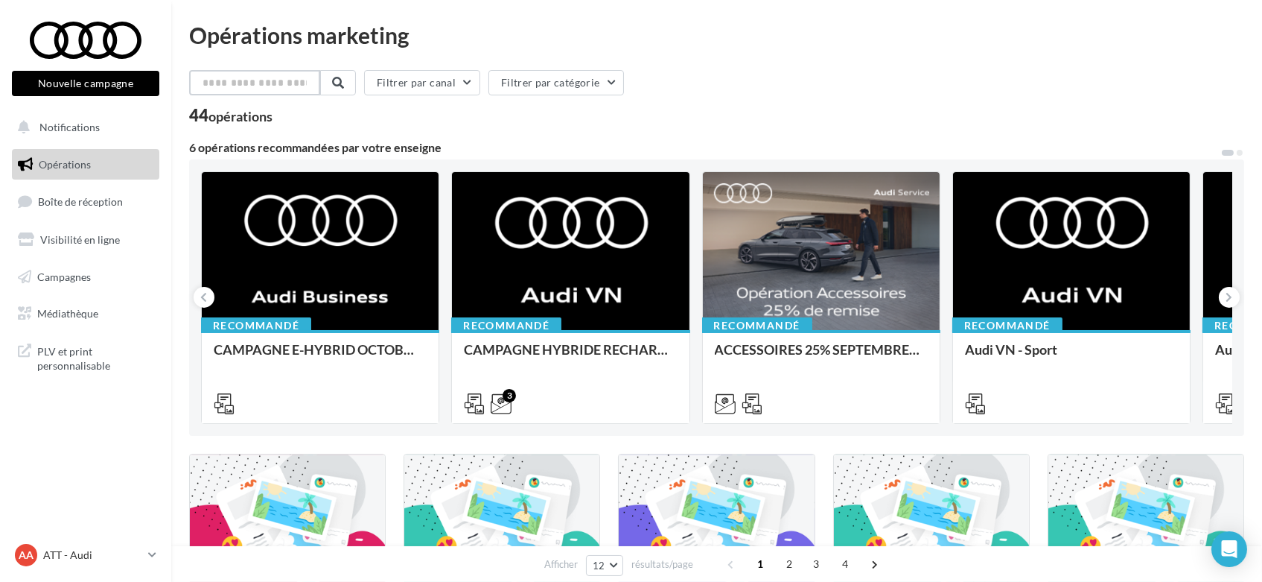
click at [252, 80] on input "text" at bounding box center [254, 82] width 131 height 25
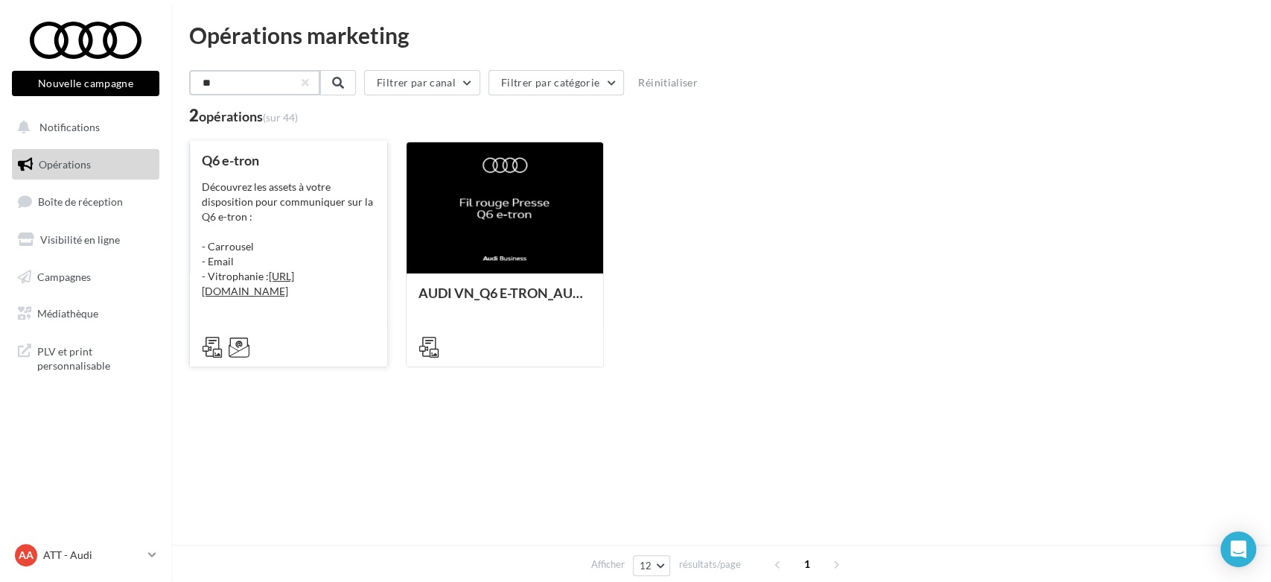
type input "**"
click at [311, 230] on div "Découvrez les assets à votre disposition pour communiquer sur la Q6 e-tron : - …" at bounding box center [289, 238] width 174 height 119
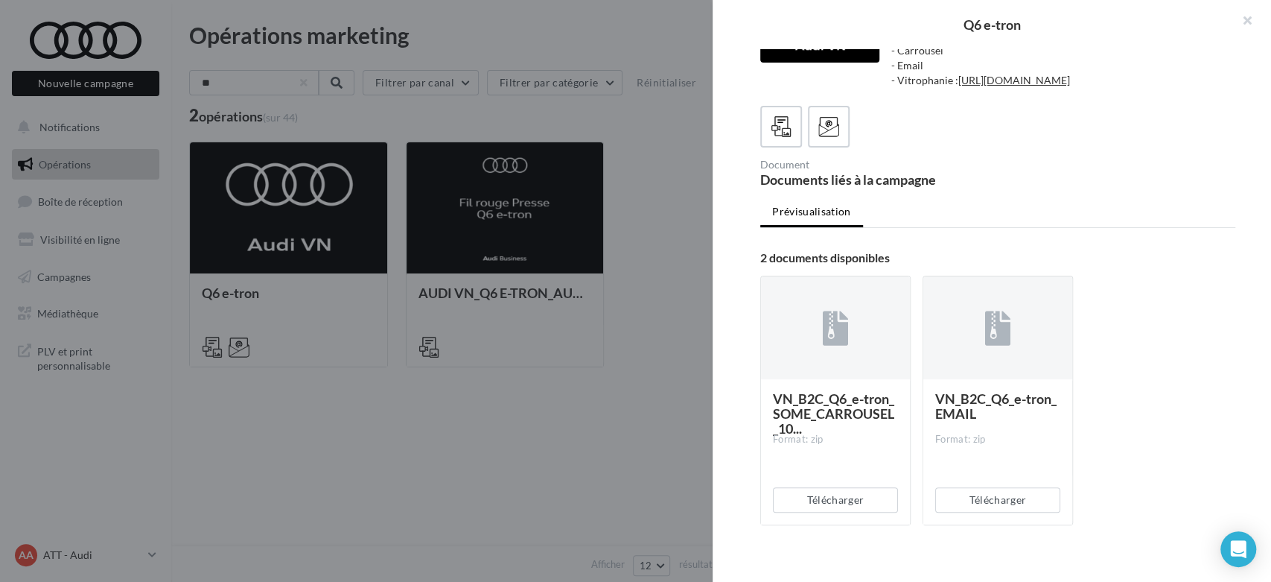
scroll to position [25, 0]
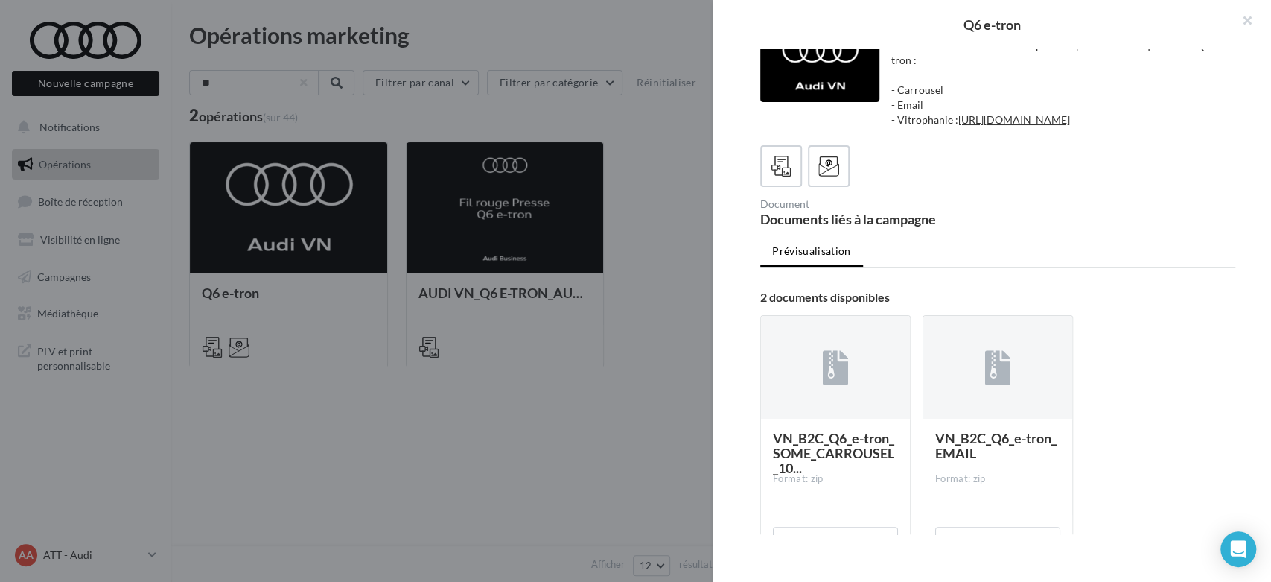
click at [1099, 226] on div "Document Documents liés à la campagne" at bounding box center [1003, 212] width 487 height 27
click at [841, 392] on div at bounding box center [836, 367] width 26 height 49
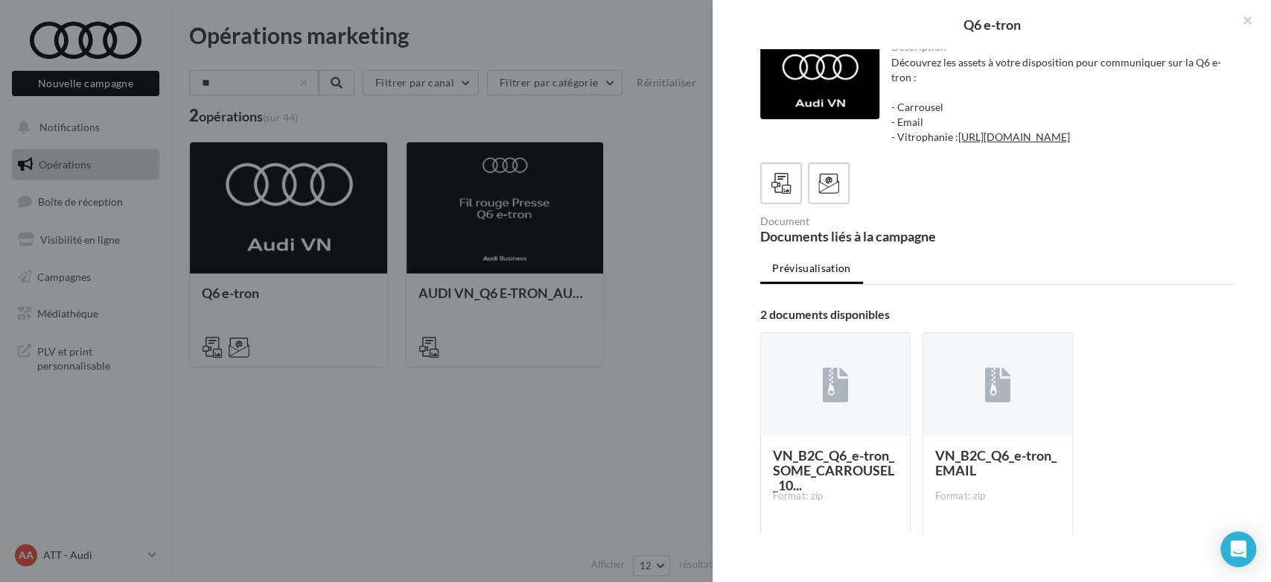
scroll to position [0, 0]
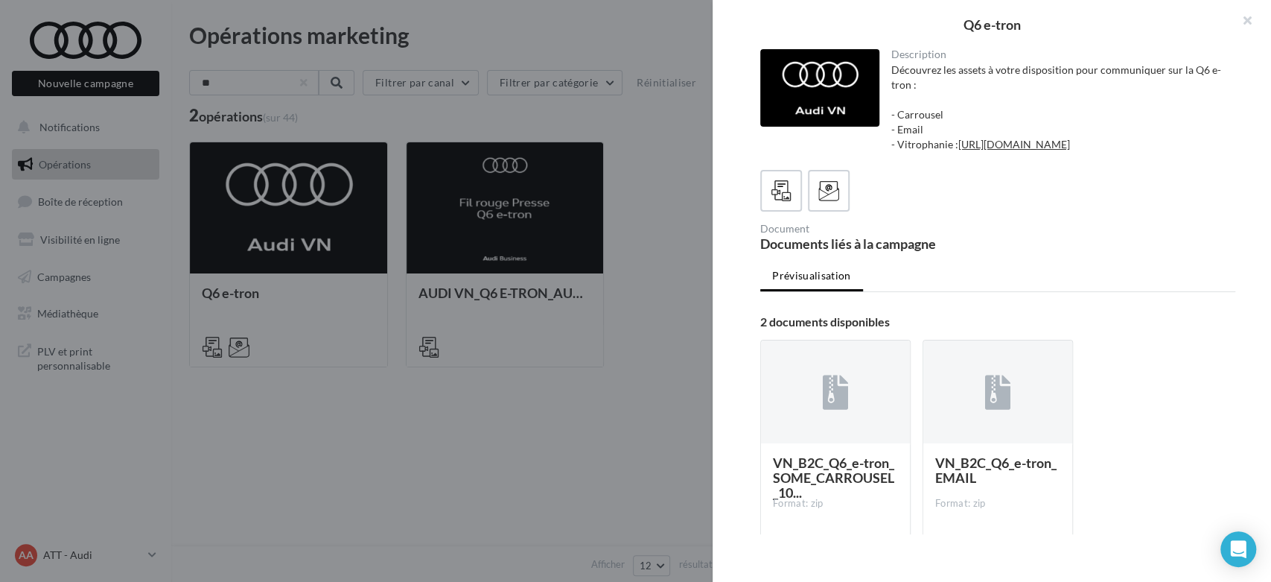
click at [995, 197] on div "Description Découvrez les assets à votre disposition pour communiquer sur la Q6…" at bounding box center [998, 291] width 570 height 485
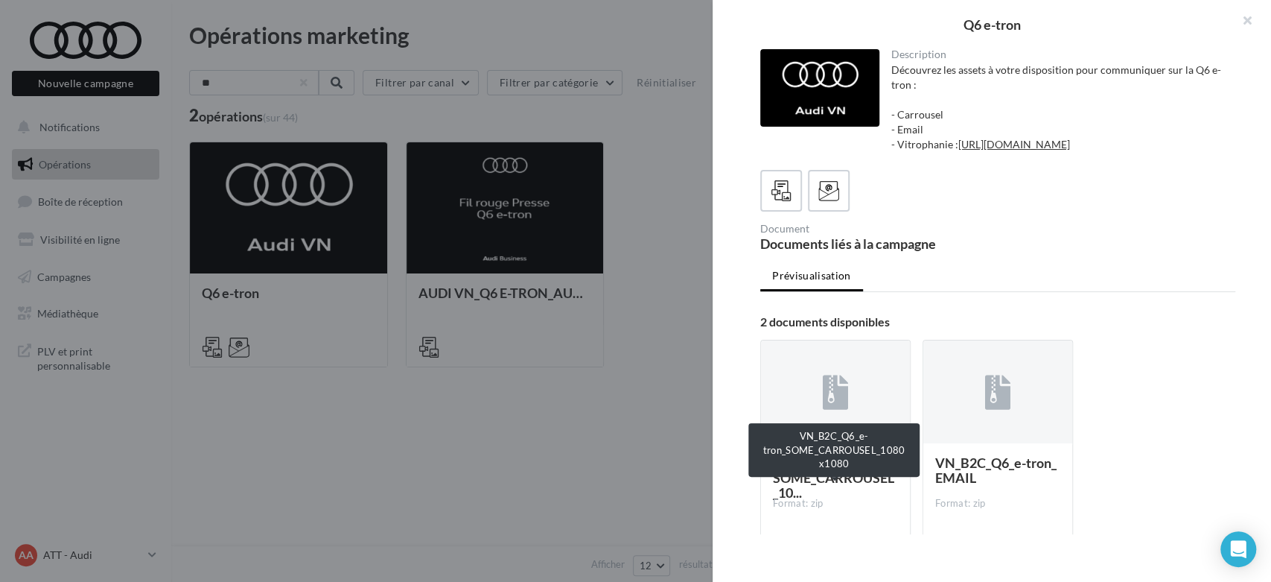
click at [848, 494] on span "VN_B2C_Q6_e-tron_SOME_CARROUSEL_10..." at bounding box center [833, 477] width 121 height 46
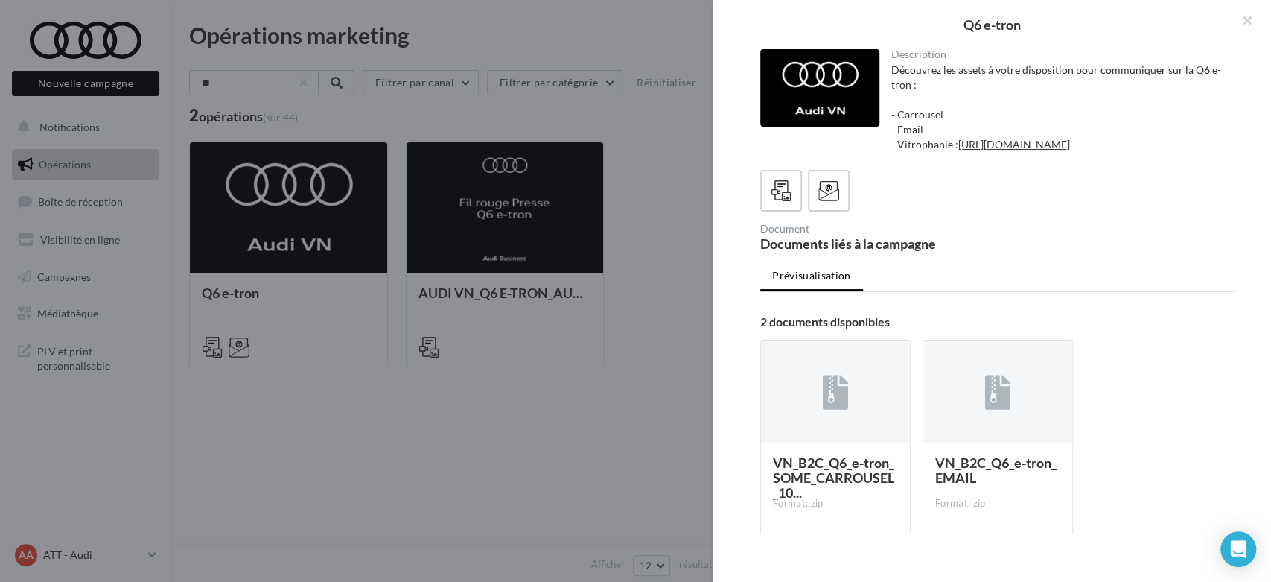
click at [541, 390] on div at bounding box center [635, 291] width 1271 height 582
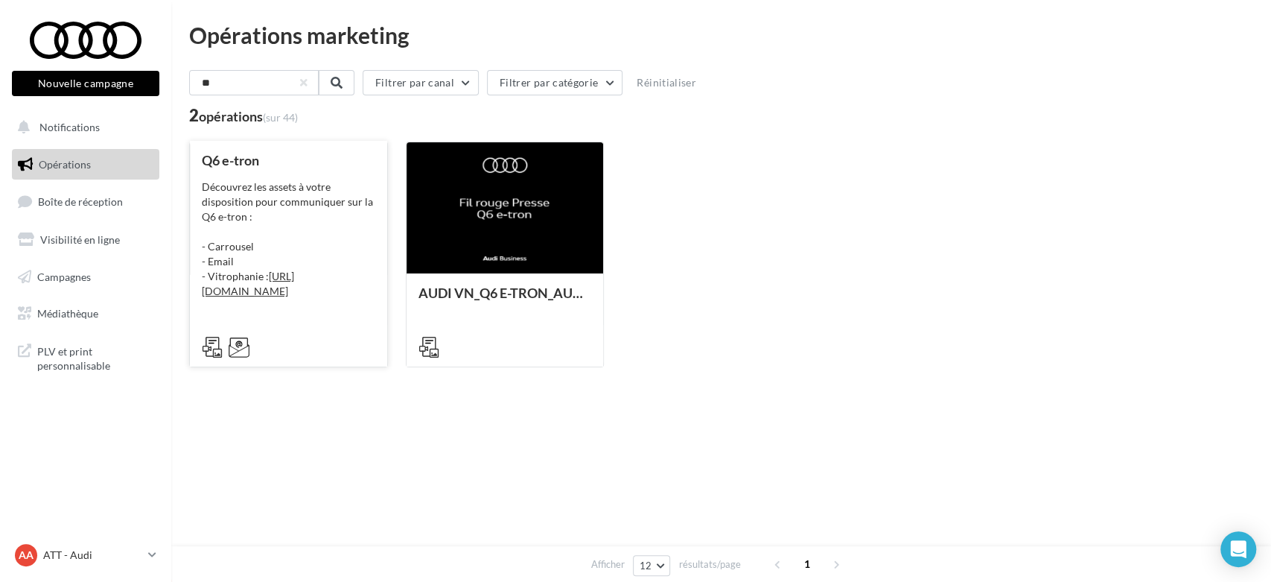
click at [317, 206] on div "Découvrez les assets à votre disposition pour communiquer sur la Q6 e-tron : - …" at bounding box center [289, 238] width 174 height 119
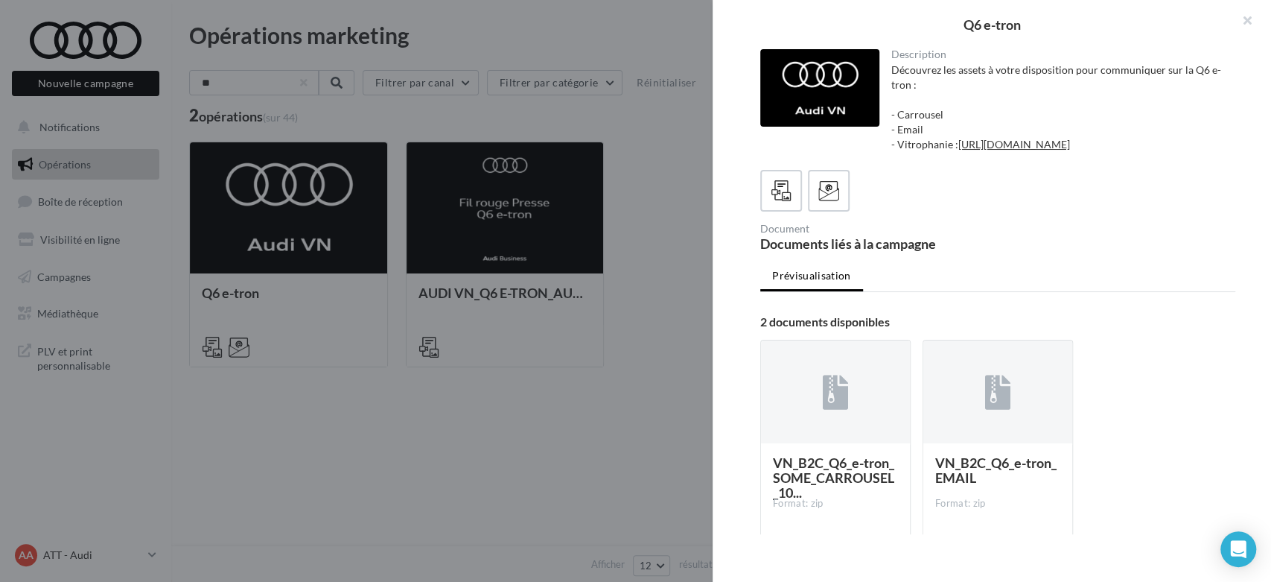
click at [825, 482] on div "VN_B2C_Q6_e-tron_SOME_CARROUSEL_10... Format: zip" at bounding box center [835, 515] width 149 height 144
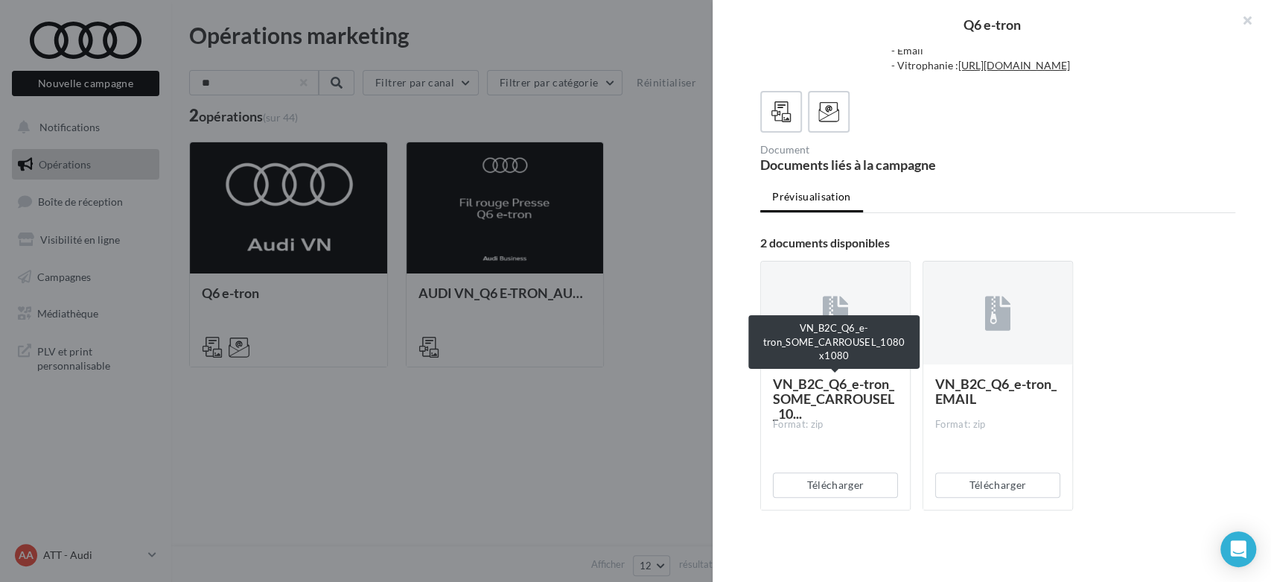
scroll to position [107, 0]
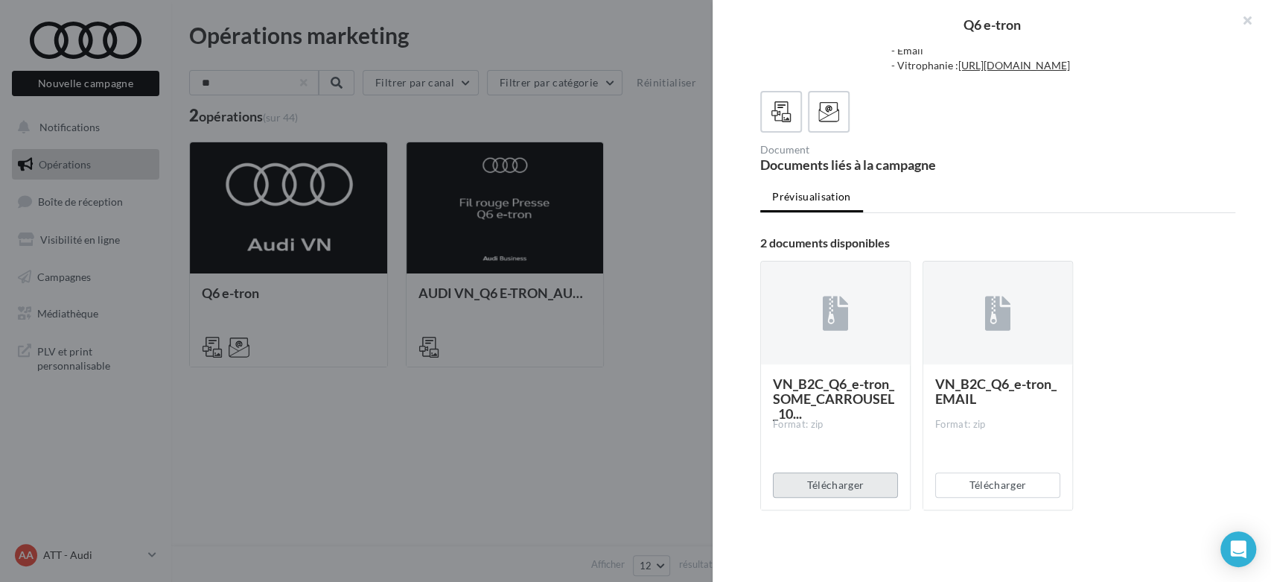
click at [819, 481] on button "Télécharger" at bounding box center [835, 484] width 125 height 25
click at [547, 463] on div at bounding box center [635, 291] width 1271 height 582
